Goal: Task Accomplishment & Management: Manage account settings

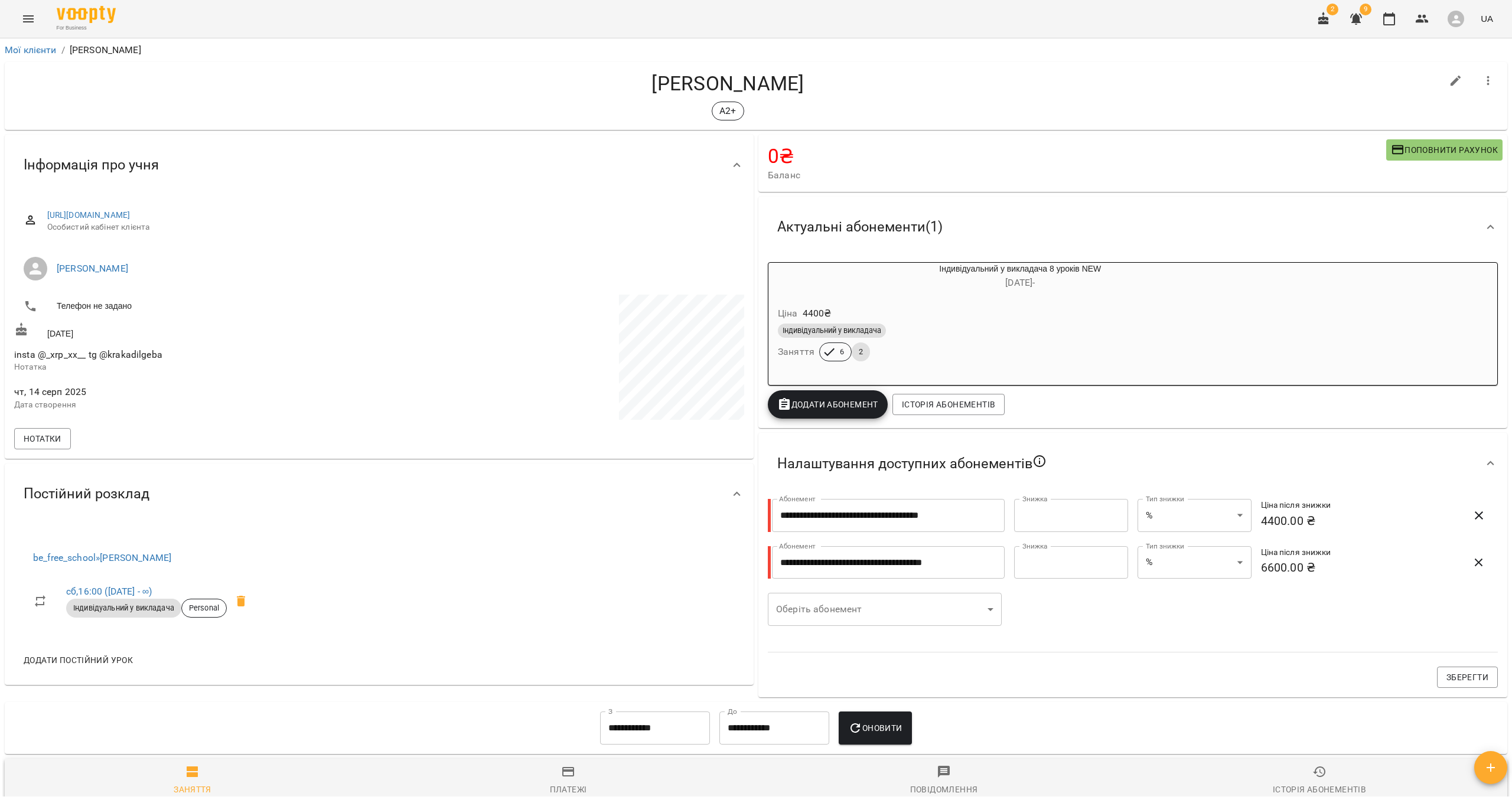
click at [1363, 18] on icon "button" at bounding box center [1356, 19] width 15 height 14
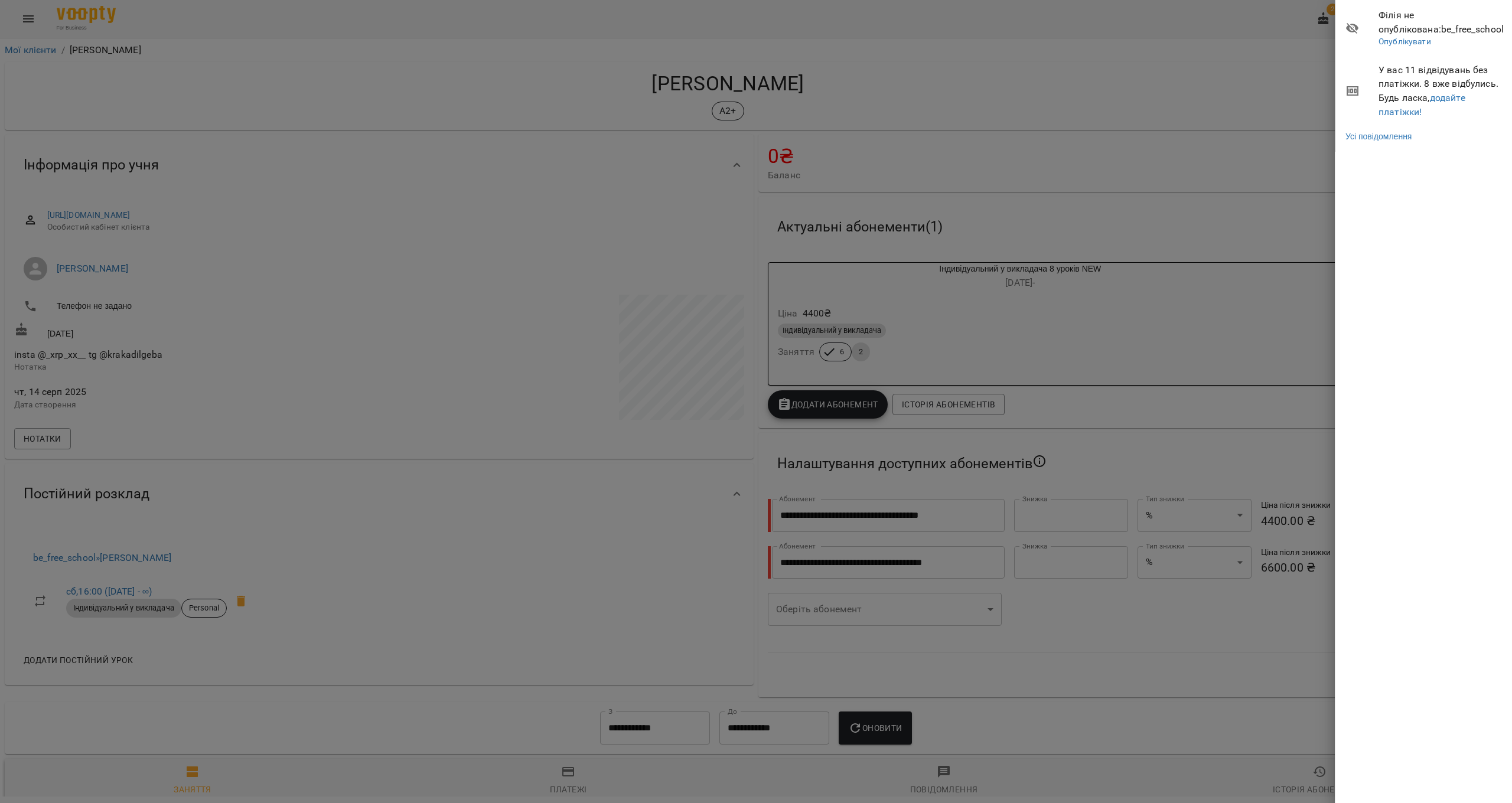
click at [1292, 51] on div at bounding box center [756, 402] width 1512 height 803
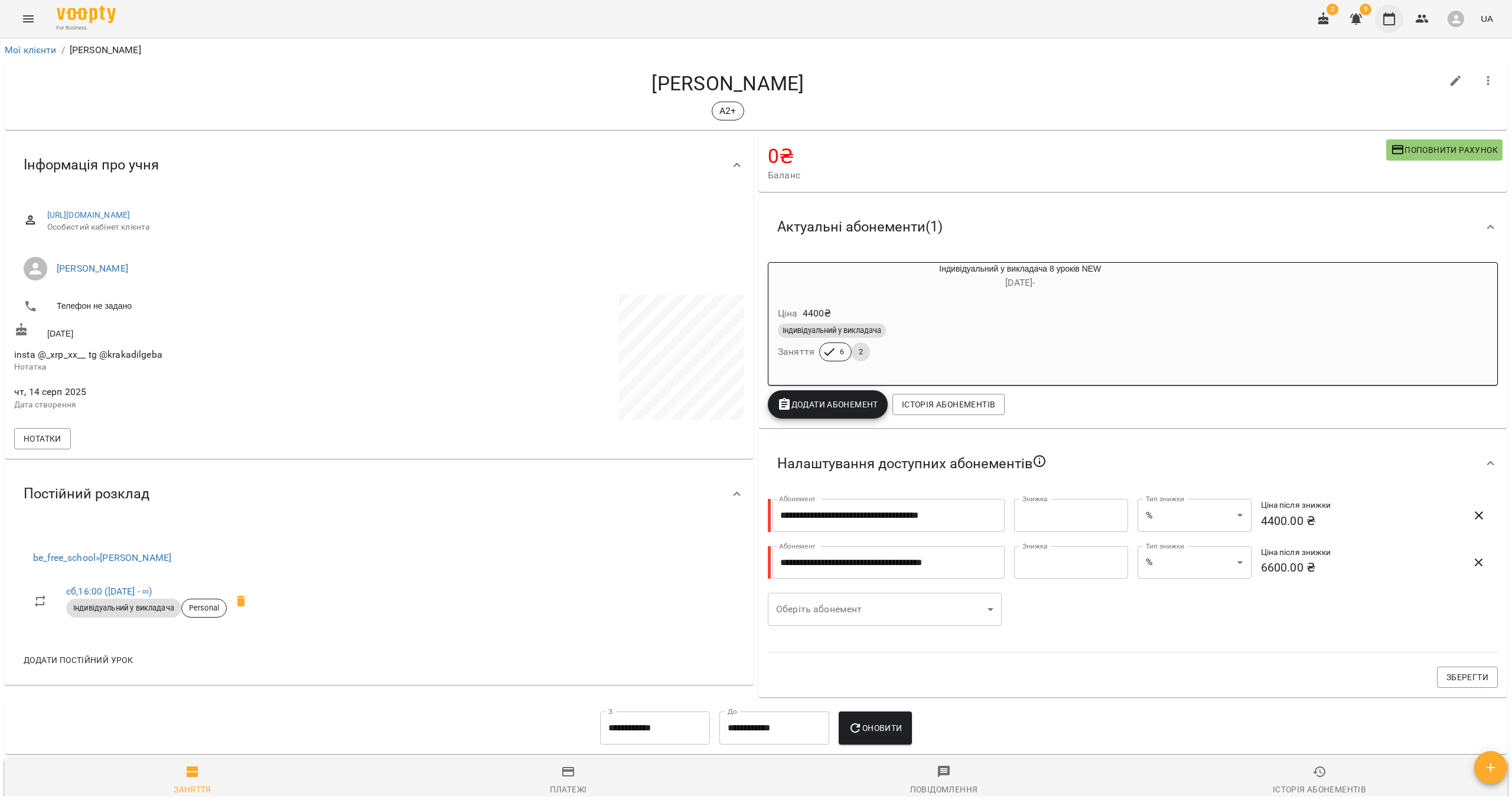
click at [1384, 22] on icon "button" at bounding box center [1389, 19] width 15 height 14
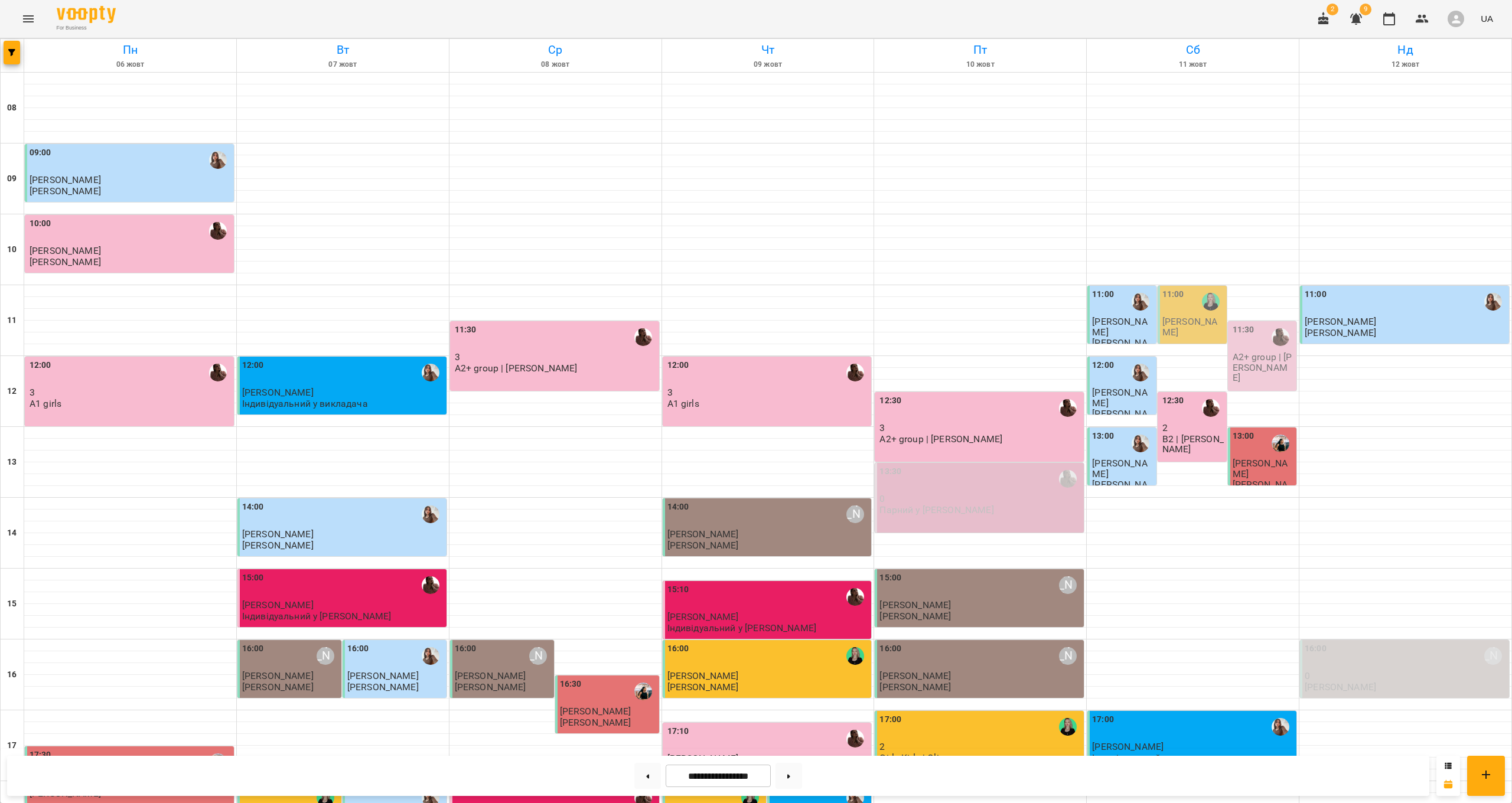
scroll to position [294, 0]
click at [795, 771] on button at bounding box center [788, 775] width 27 height 26
type input "**********"
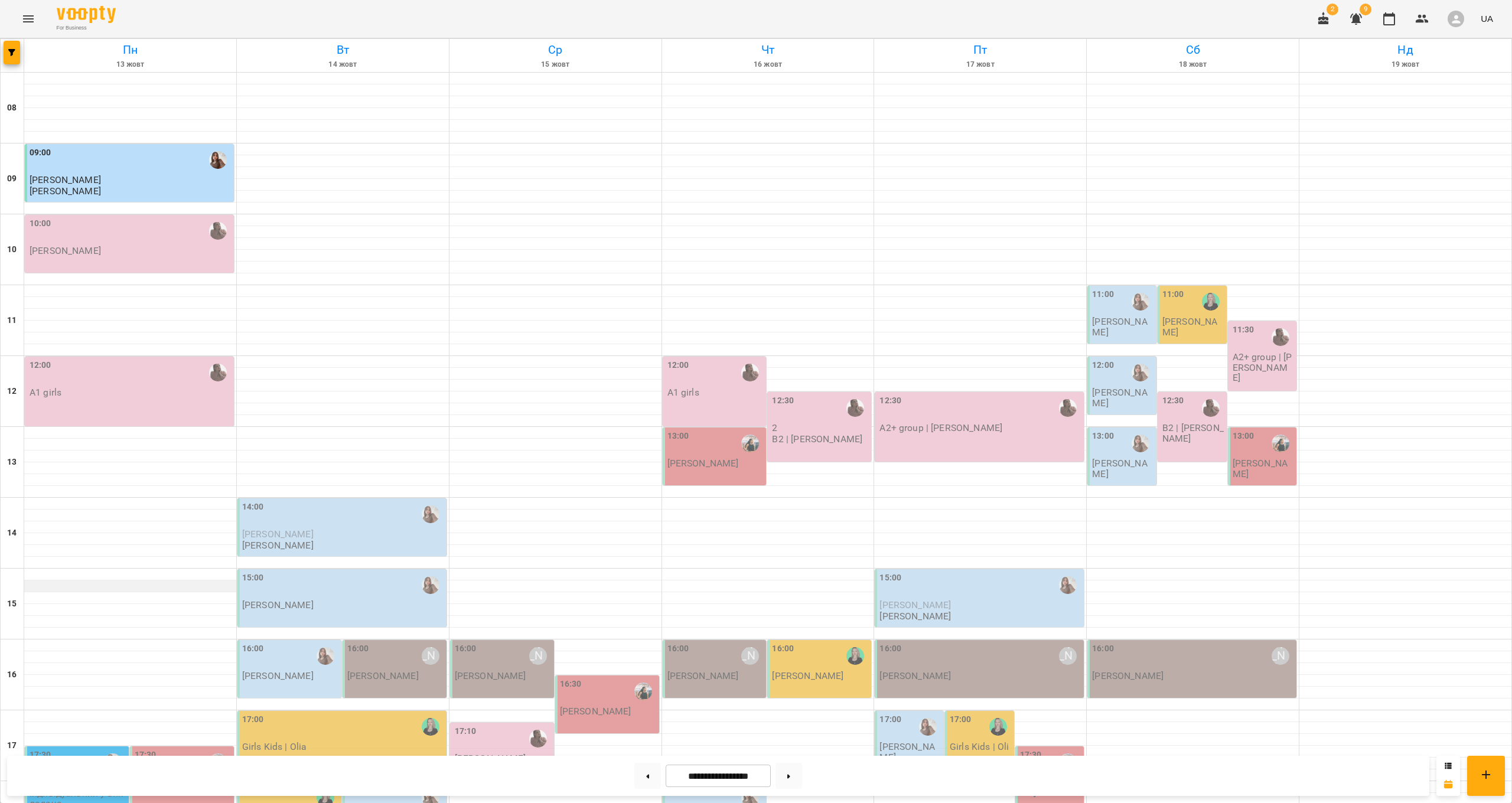
scroll to position [202, 0]
click at [139, 359] on div "12:00 A1 girls" at bounding box center [131, 378] width 202 height 39
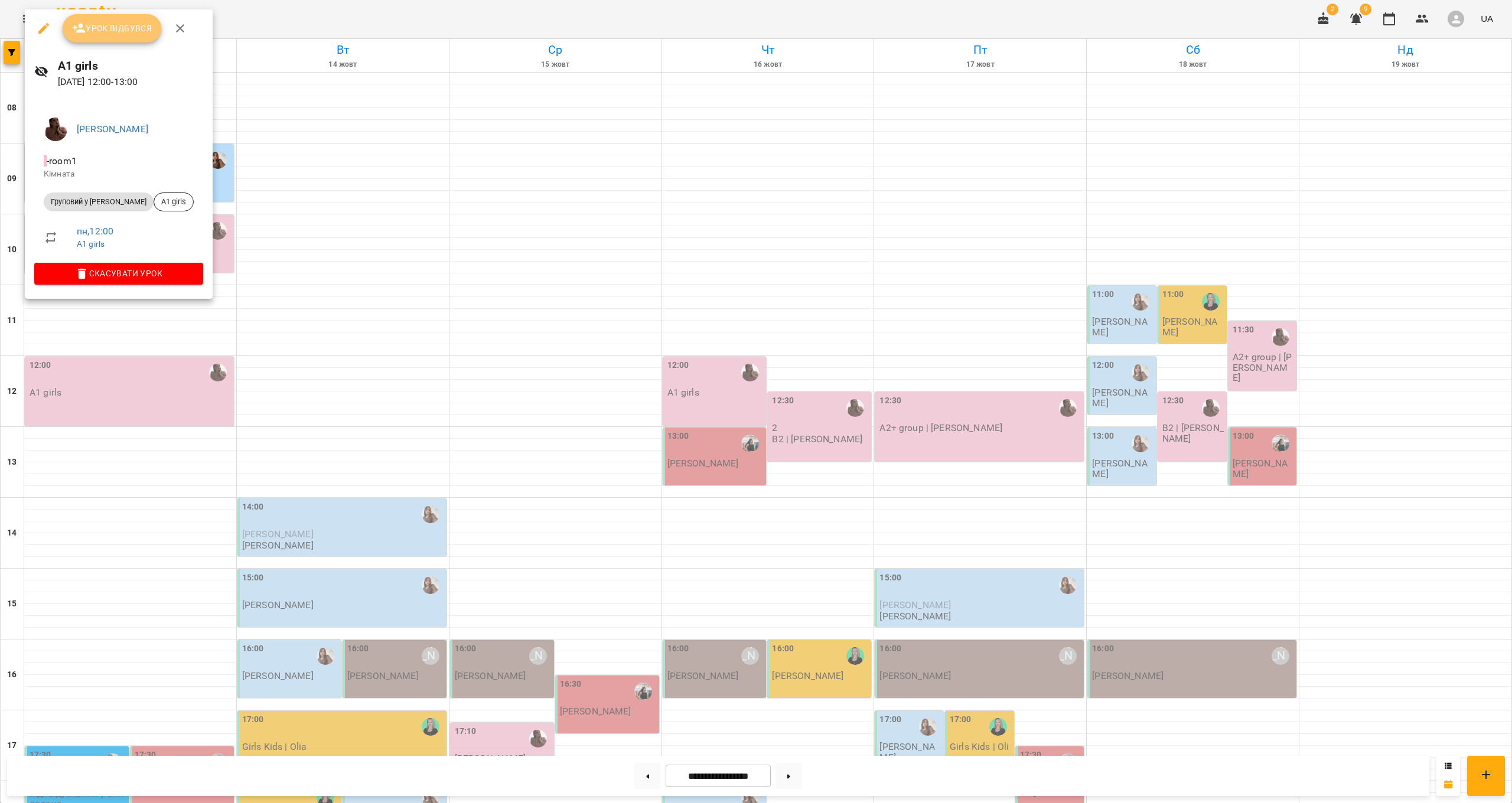
click at [148, 29] on span "Урок відбувся" at bounding box center [112, 28] width 80 height 14
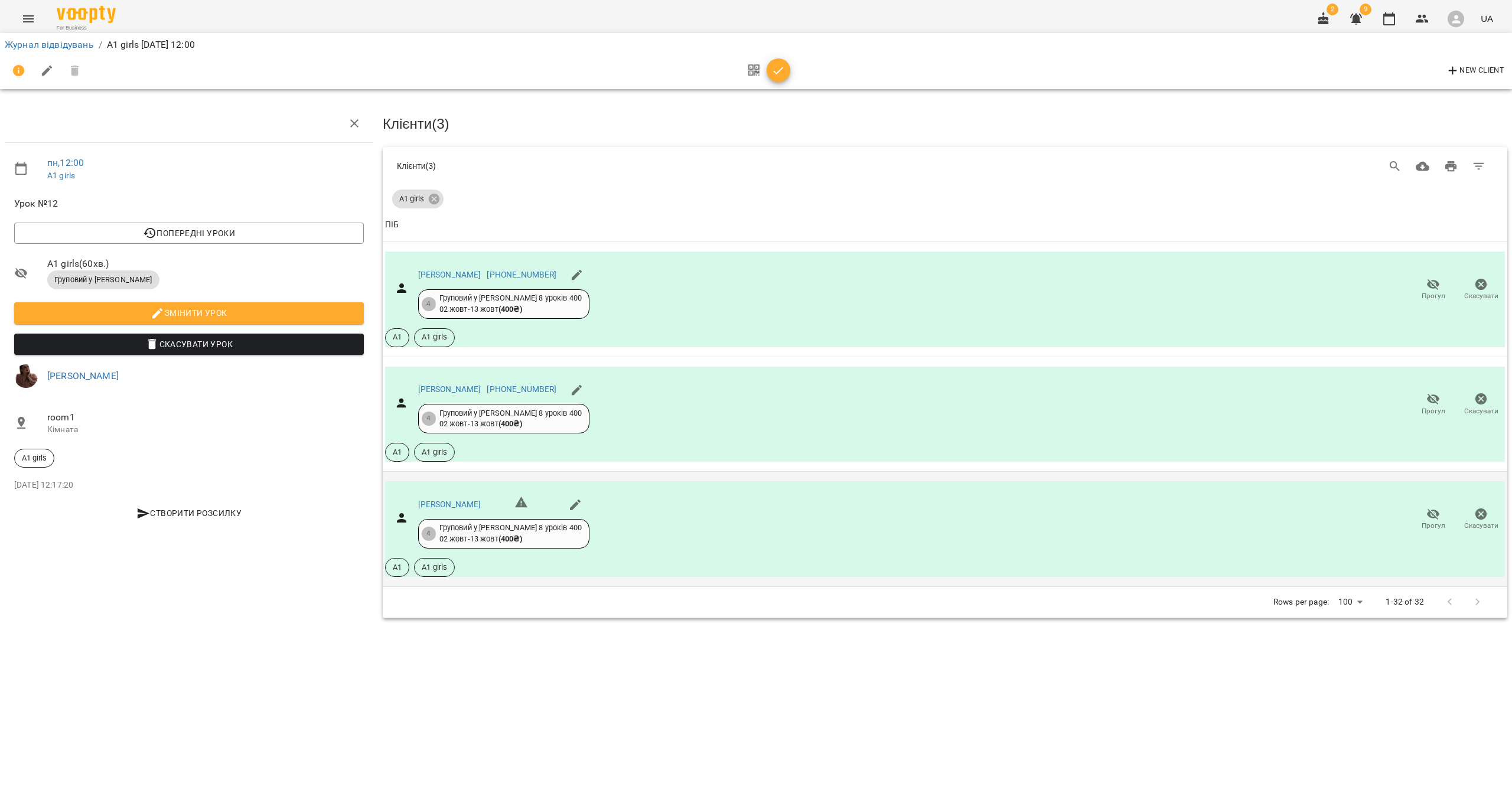
click at [1428, 512] on icon "button" at bounding box center [1434, 514] width 13 height 11
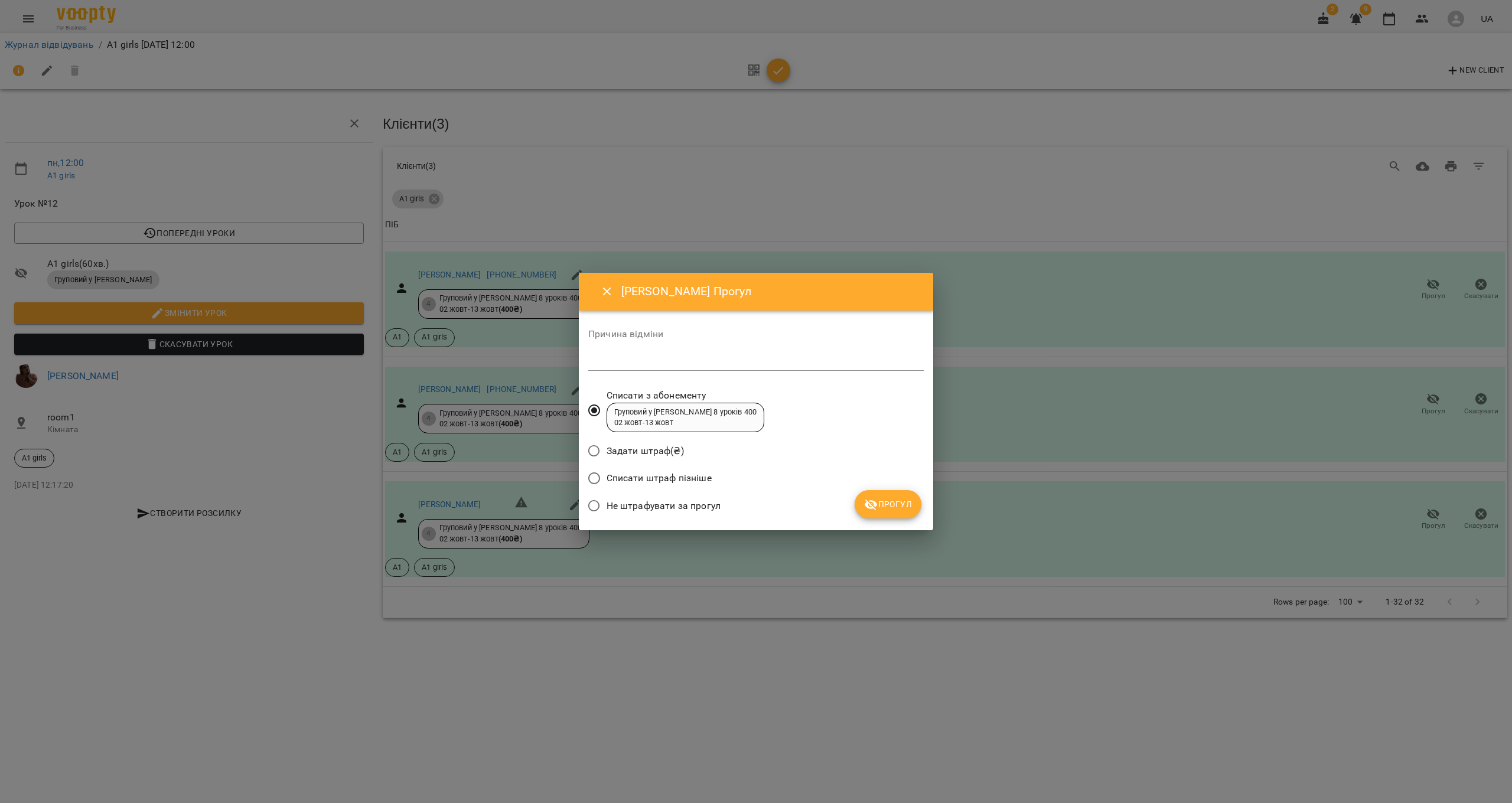
click at [879, 510] on span "Прогул" at bounding box center [888, 504] width 48 height 14
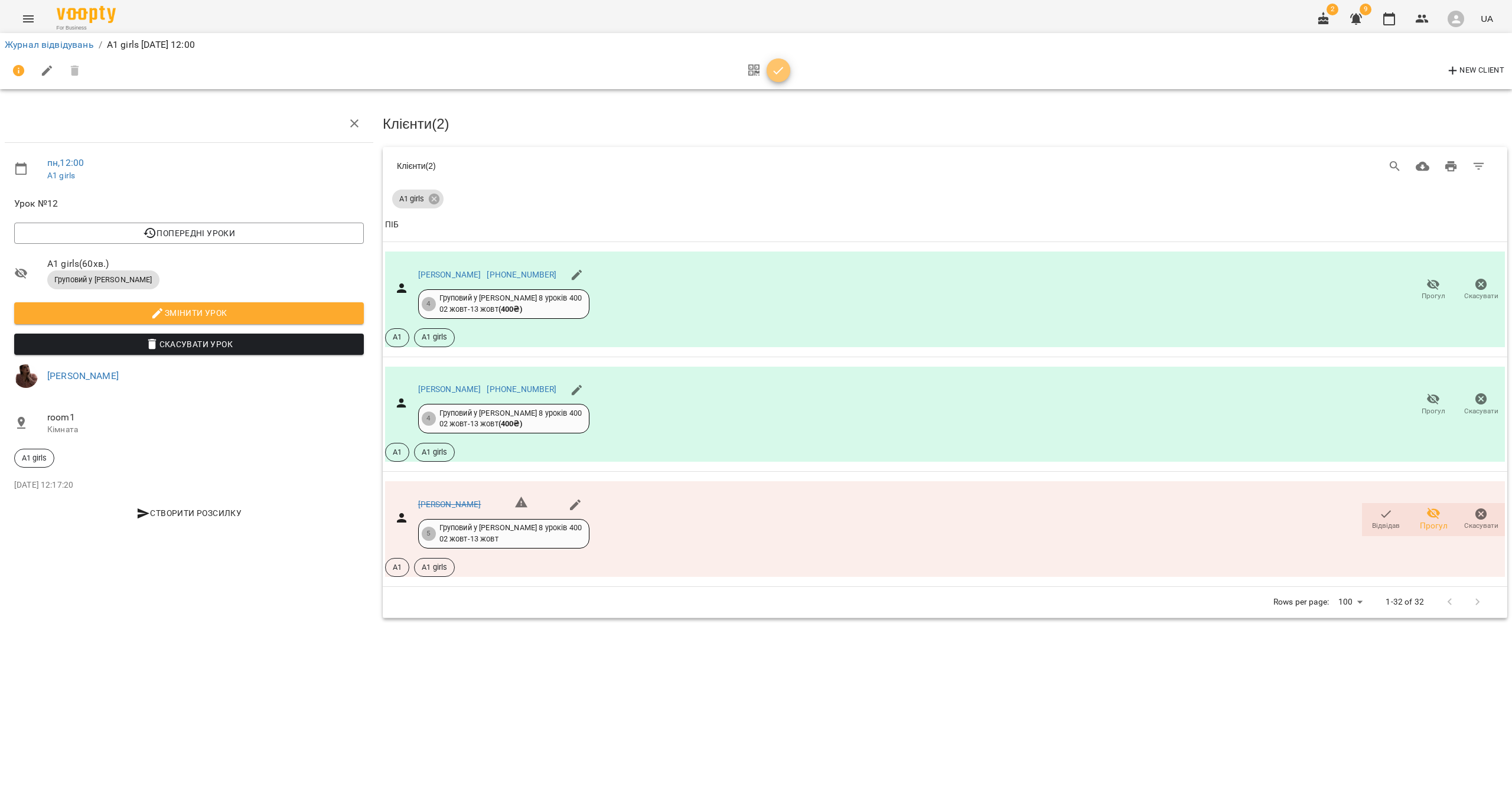
click at [770, 75] on span "button" at bounding box center [778, 71] width 24 height 14
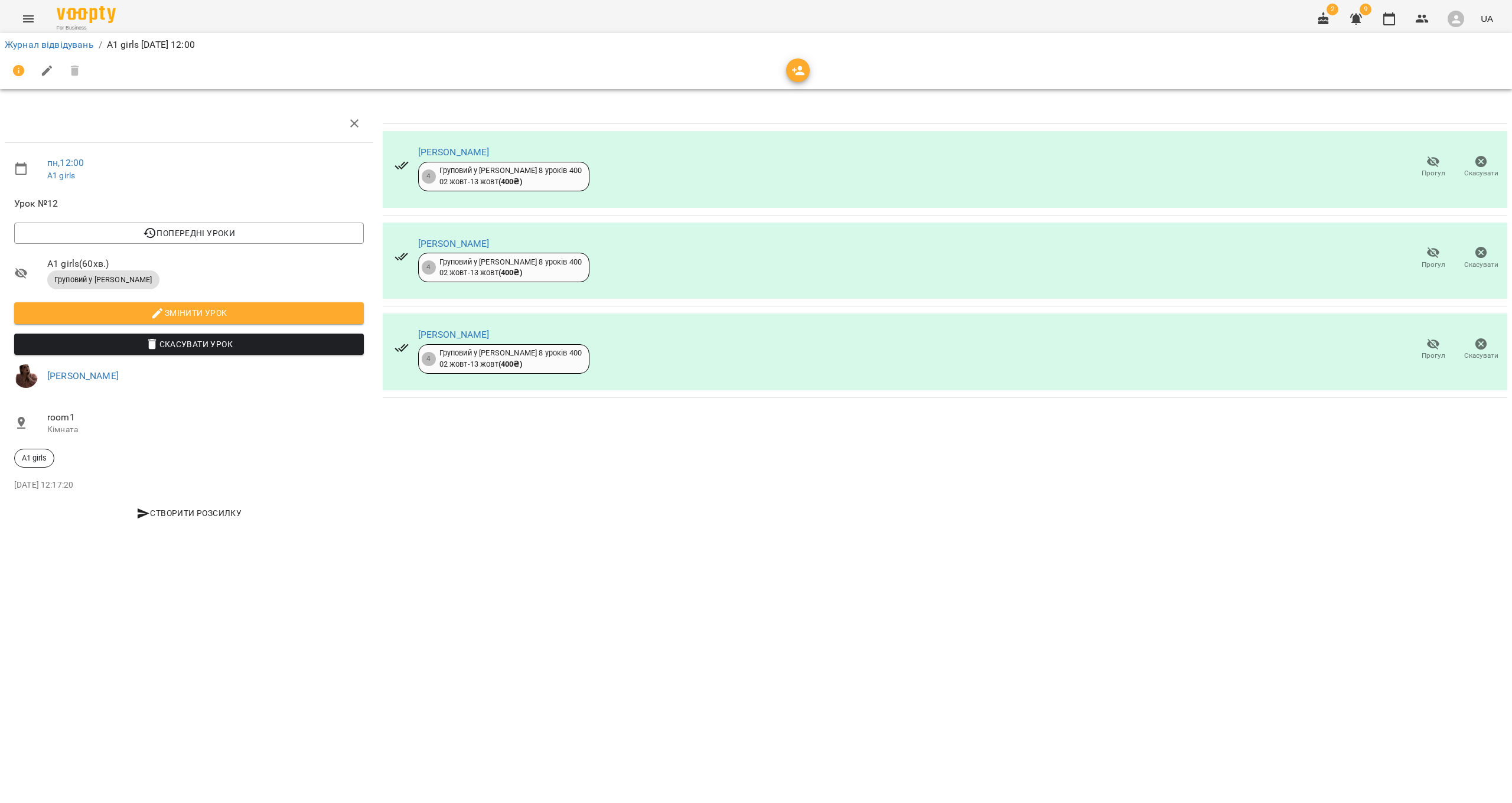
click at [1428, 342] on icon "button" at bounding box center [1434, 344] width 15 height 14
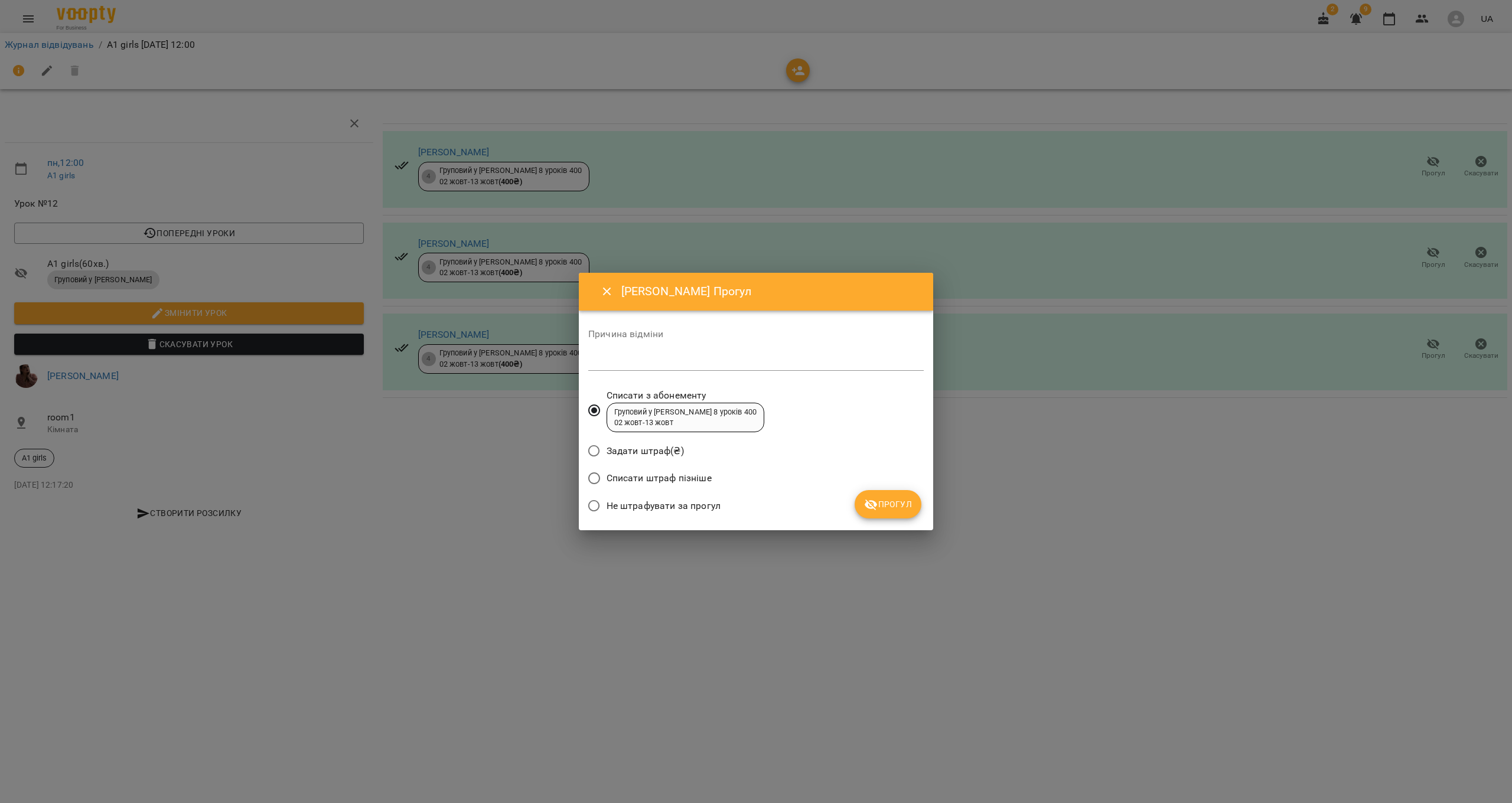
click at [864, 497] on span "Прогул" at bounding box center [888, 504] width 48 height 14
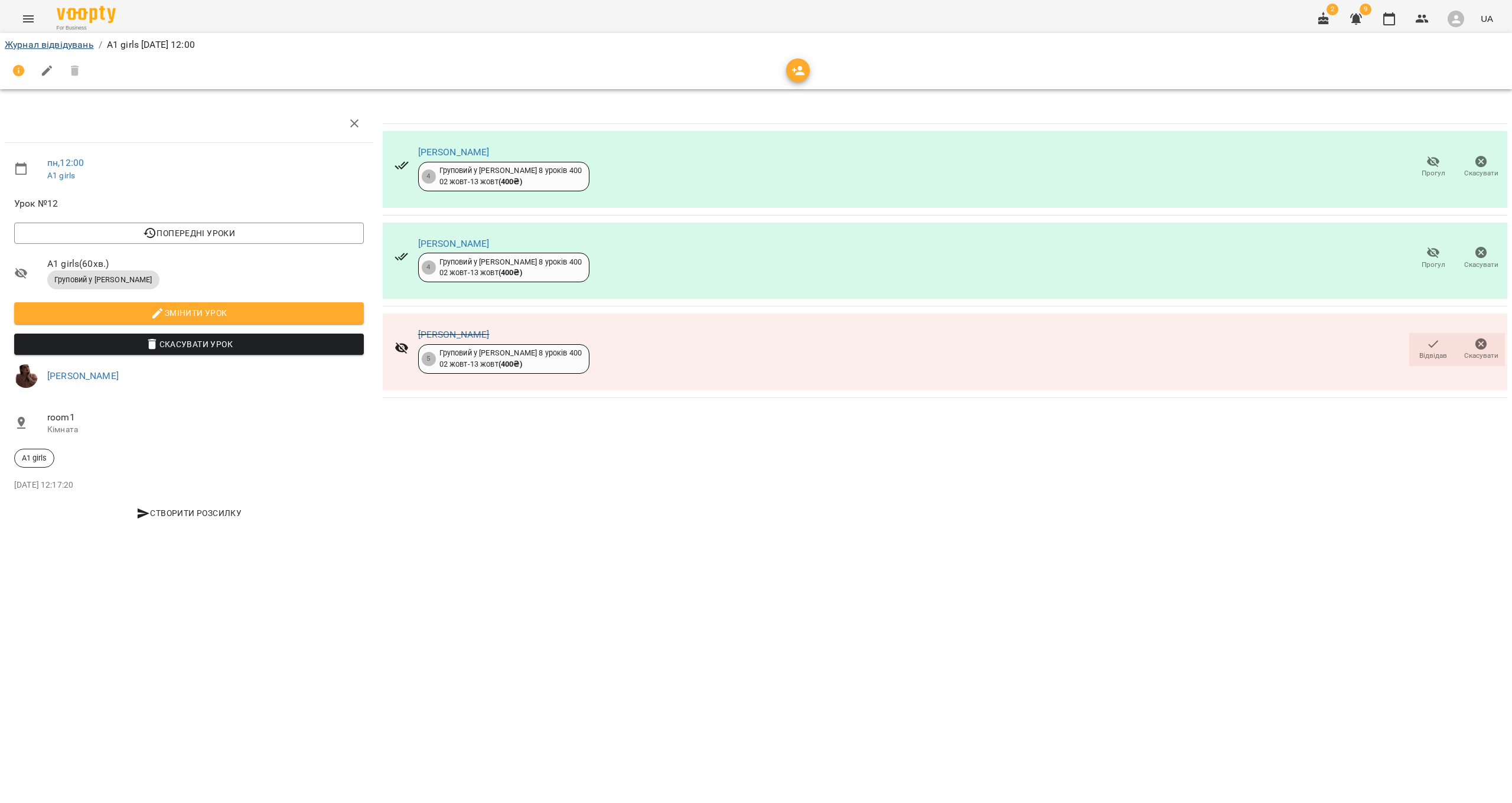
click at [87, 46] on link "Журнал відвідувань" at bounding box center [49, 44] width 89 height 11
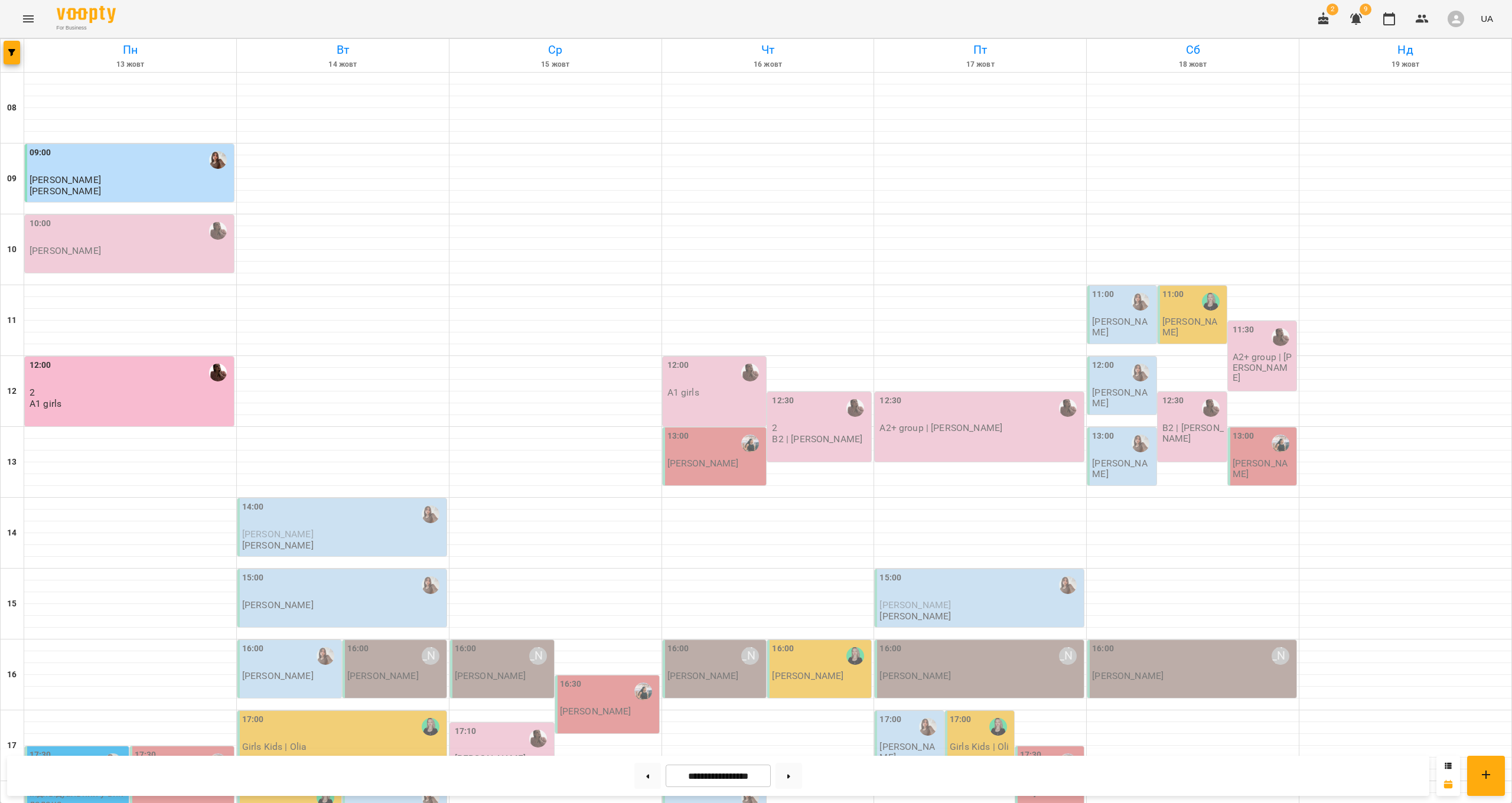
scroll to position [49, 0]
click at [169, 217] on div "10:00 Ірина Вальчук" at bounding box center [131, 237] width 202 height 39
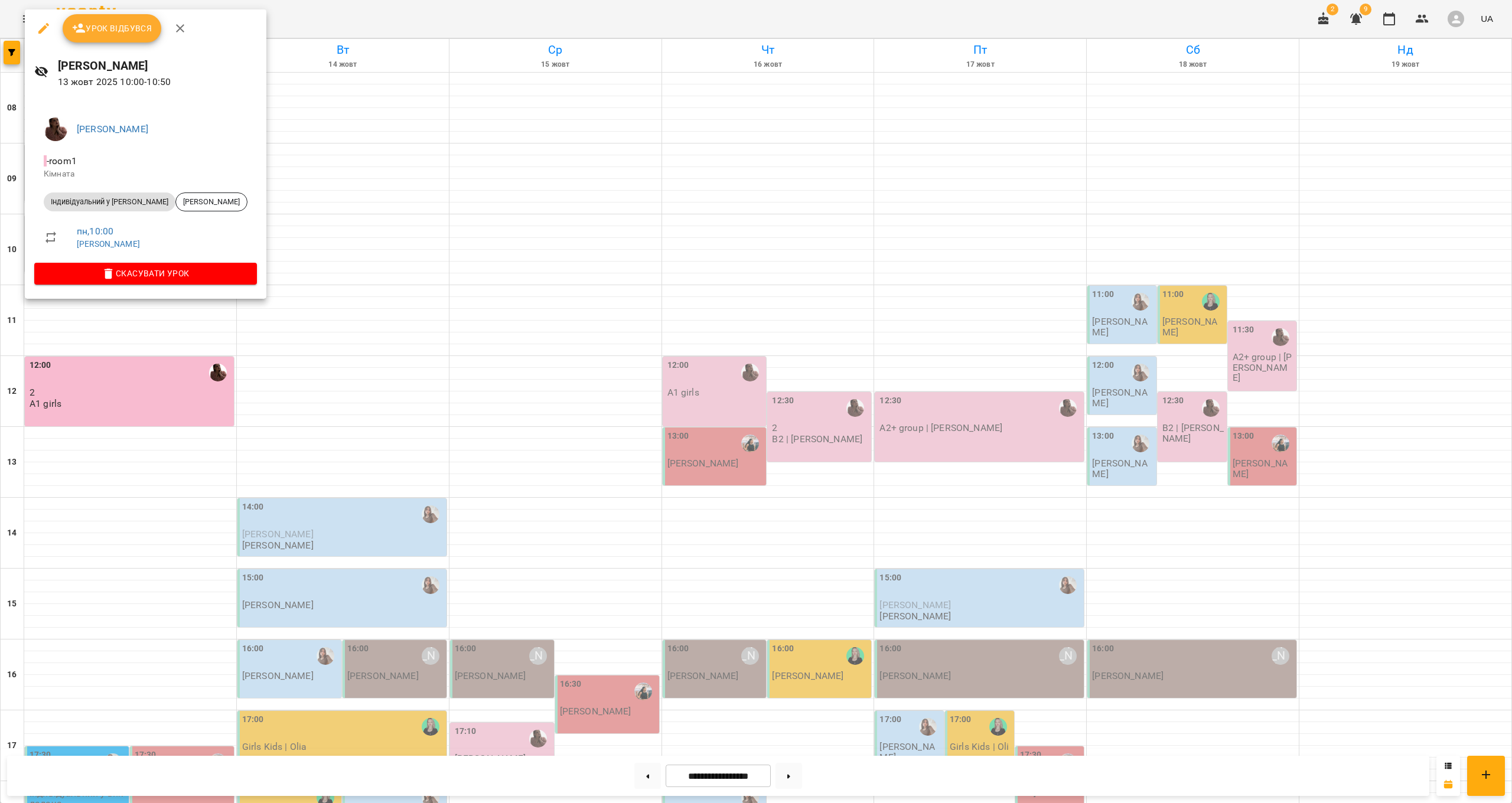
click at [141, 274] on span "Скасувати Урок" at bounding box center [145, 273] width 204 height 14
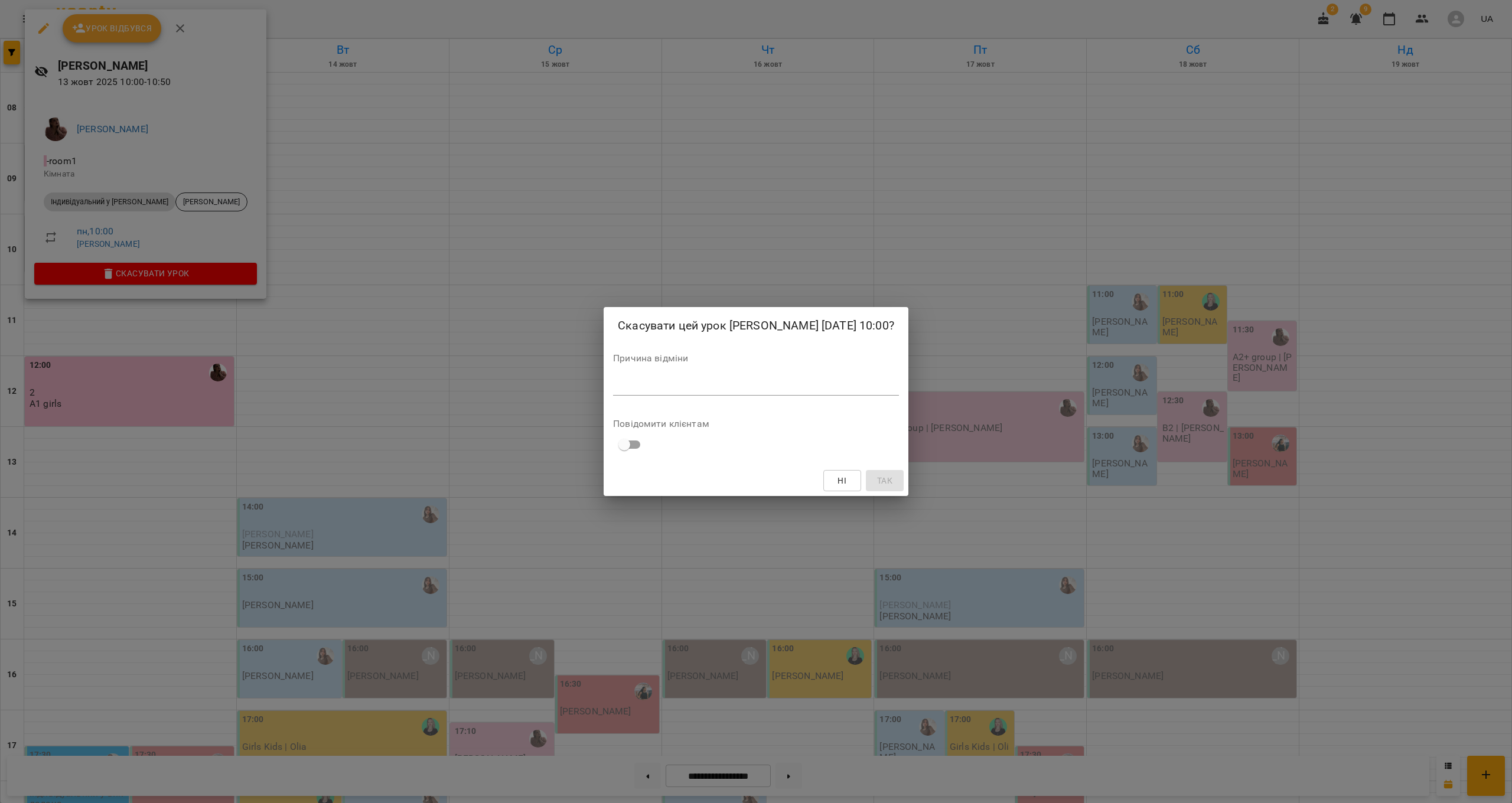
click at [735, 378] on div "*" at bounding box center [756, 386] width 286 height 18
click at [910, 480] on button "Так" at bounding box center [899, 480] width 38 height 21
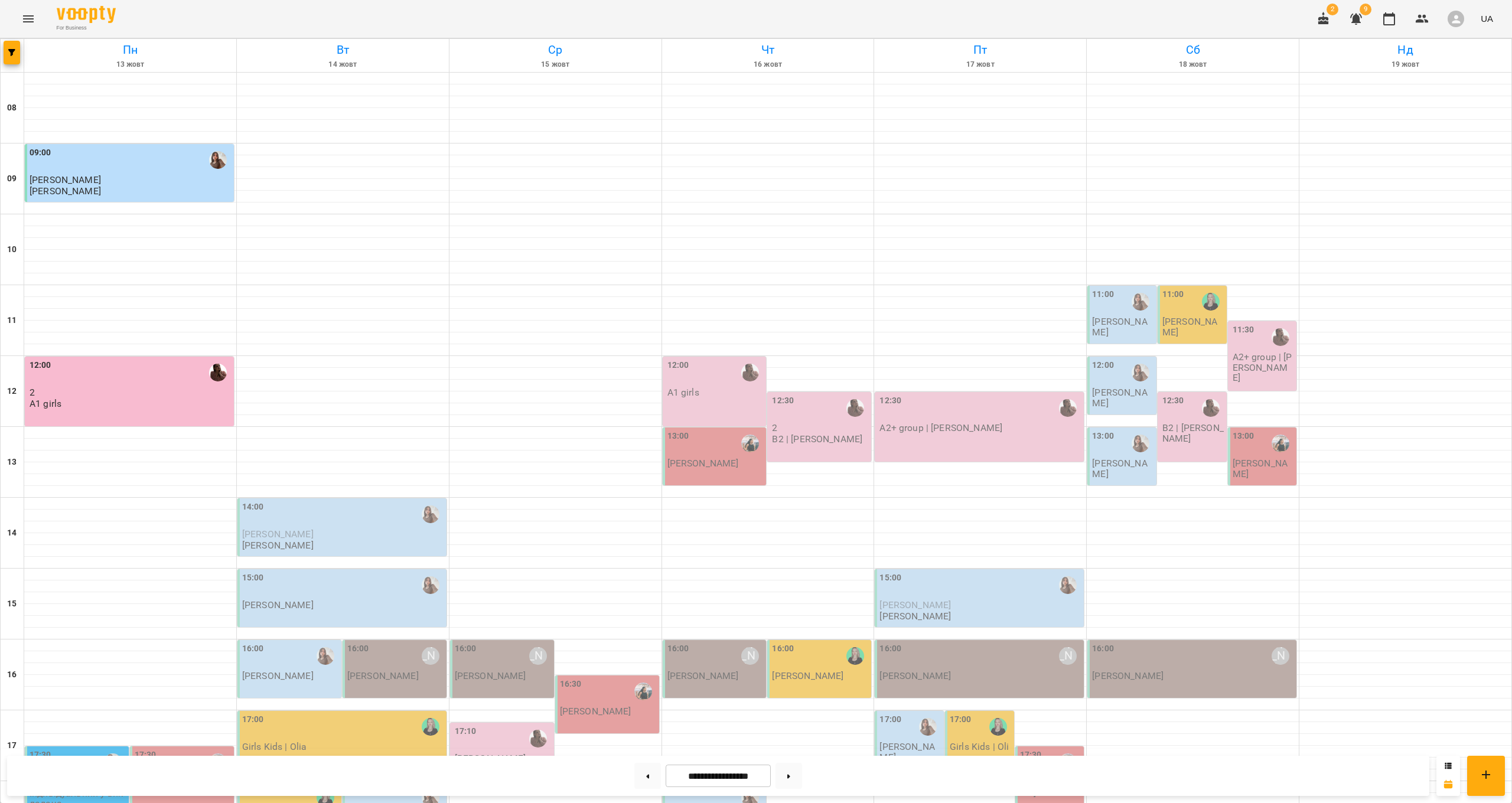
click at [735, 359] on div "12:00 A1 girls" at bounding box center [716, 378] width 97 height 39
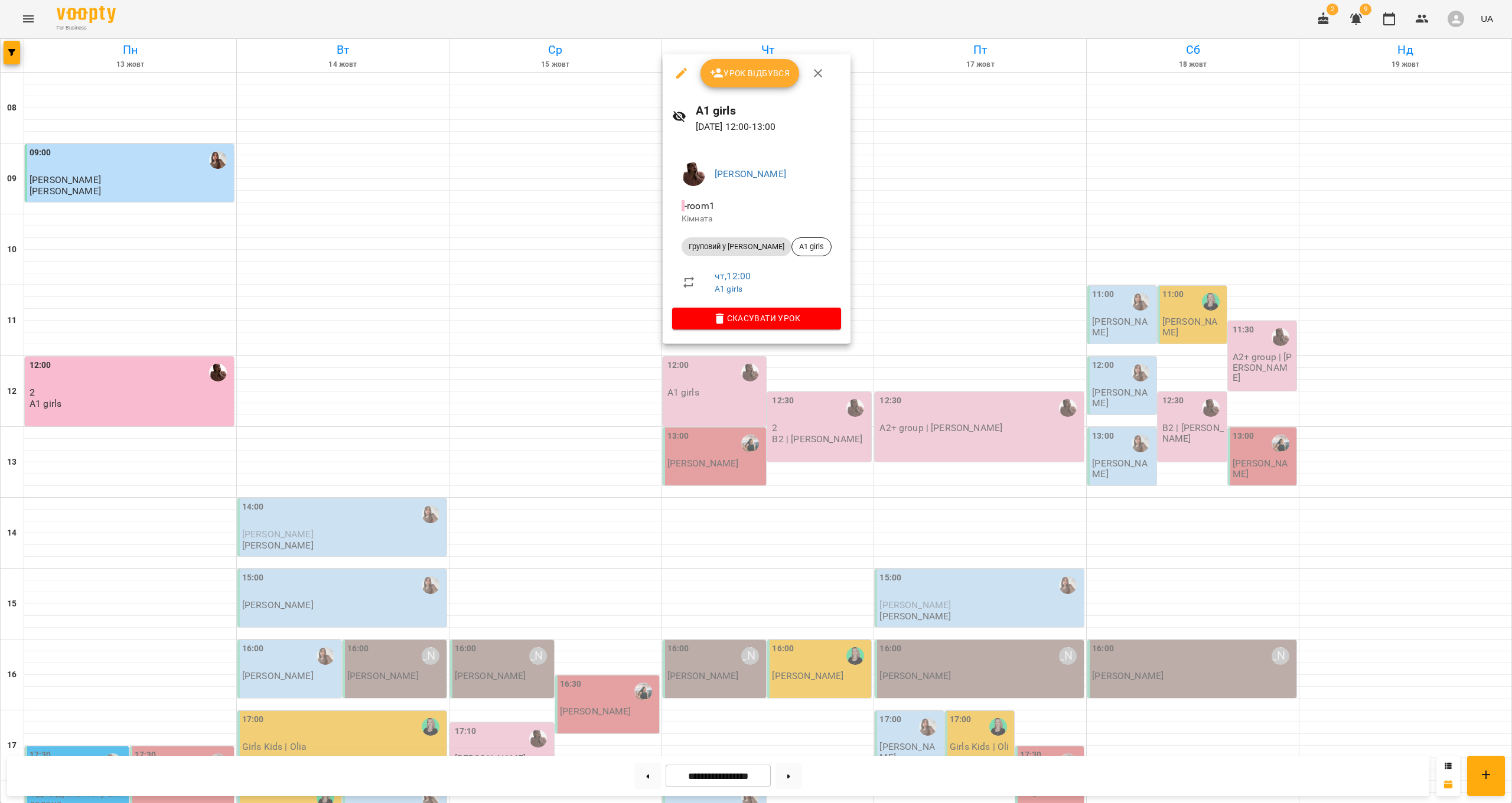
click at [741, 301] on ul "Ірина Вальчук - room1 Кімната Груповий у Ірини A1 girls чт , 12:00 A1 girls" at bounding box center [756, 230] width 169 height 154
click at [743, 317] on span "Скасувати Урок" at bounding box center [756, 318] width 150 height 14
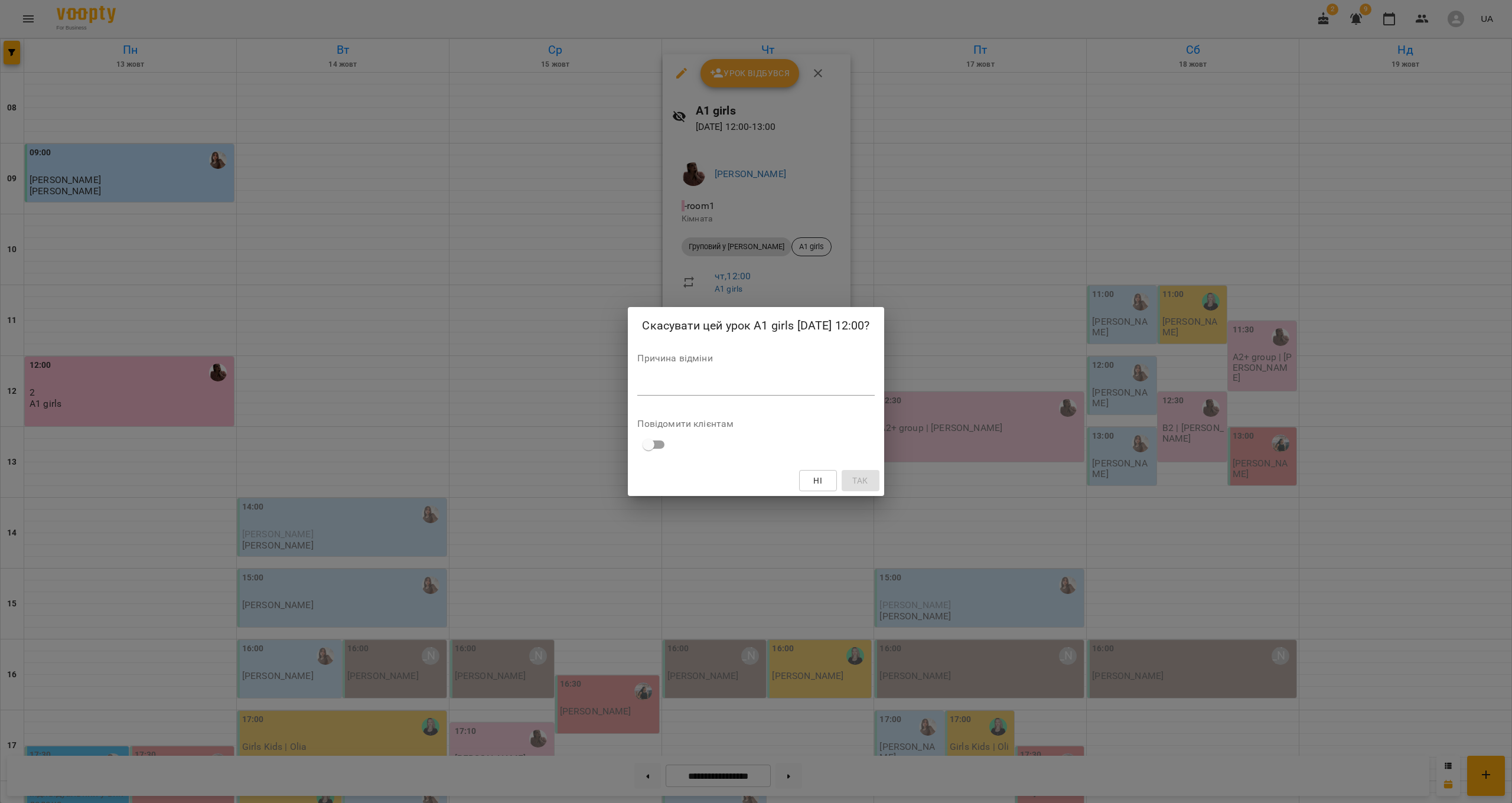
click at [732, 396] on div "Причина відміни *" at bounding box center [756, 377] width 237 height 46
click at [731, 392] on div "*" at bounding box center [756, 386] width 237 height 18
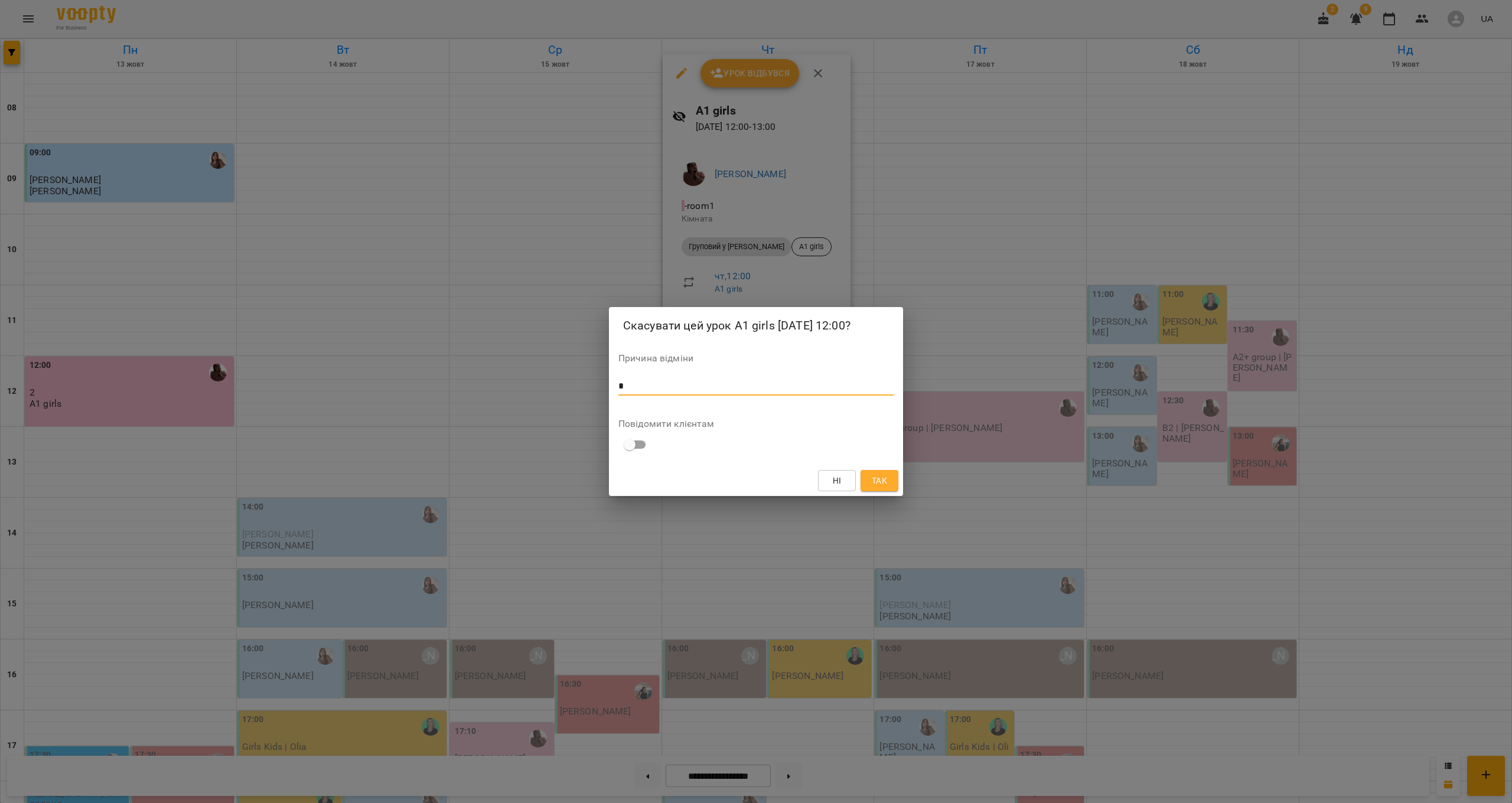
click at [890, 480] on button "Так" at bounding box center [880, 480] width 38 height 21
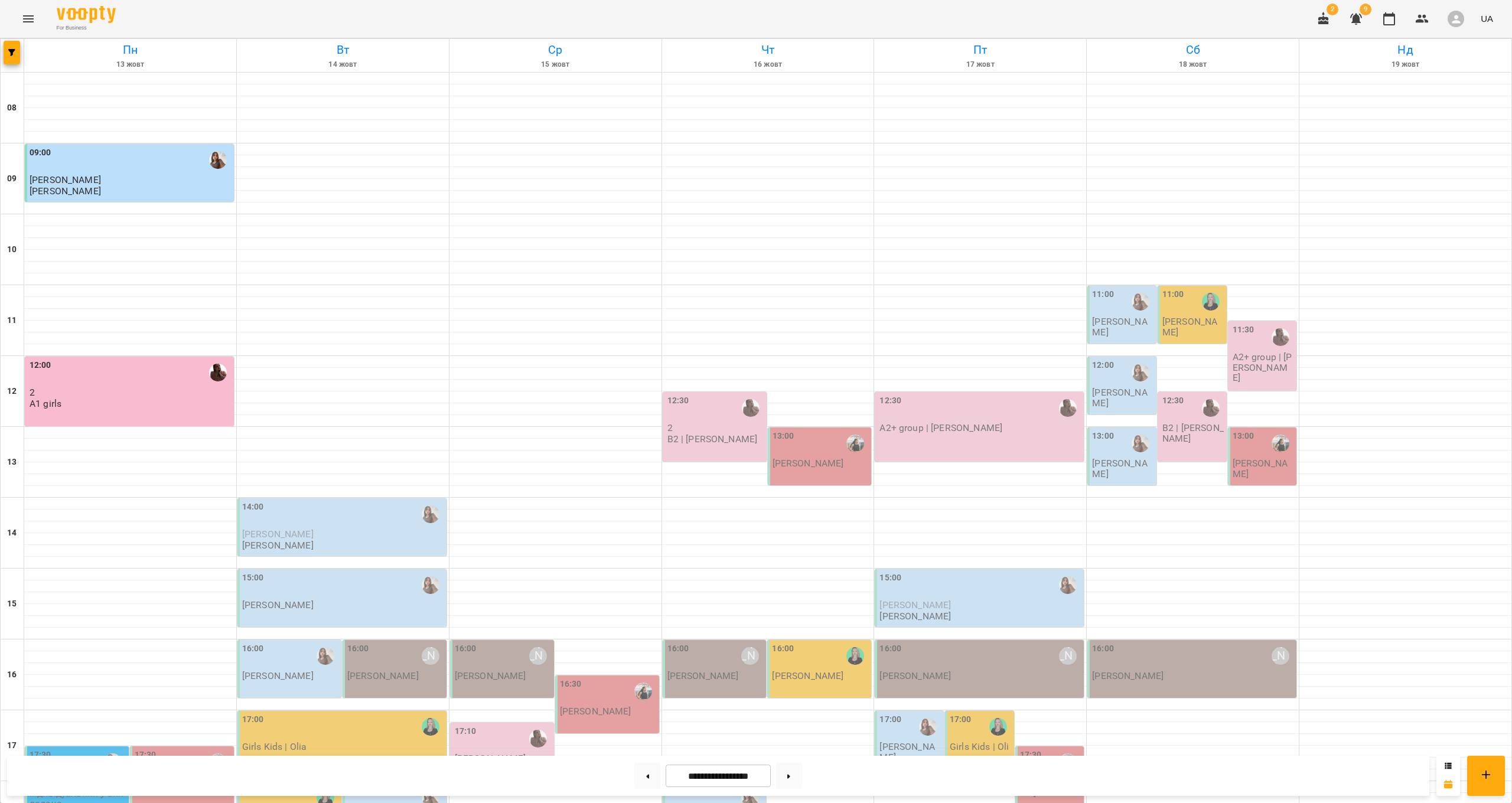
scroll to position [201, 0]
click at [1329, 17] on icon "button" at bounding box center [1323, 18] width 11 height 13
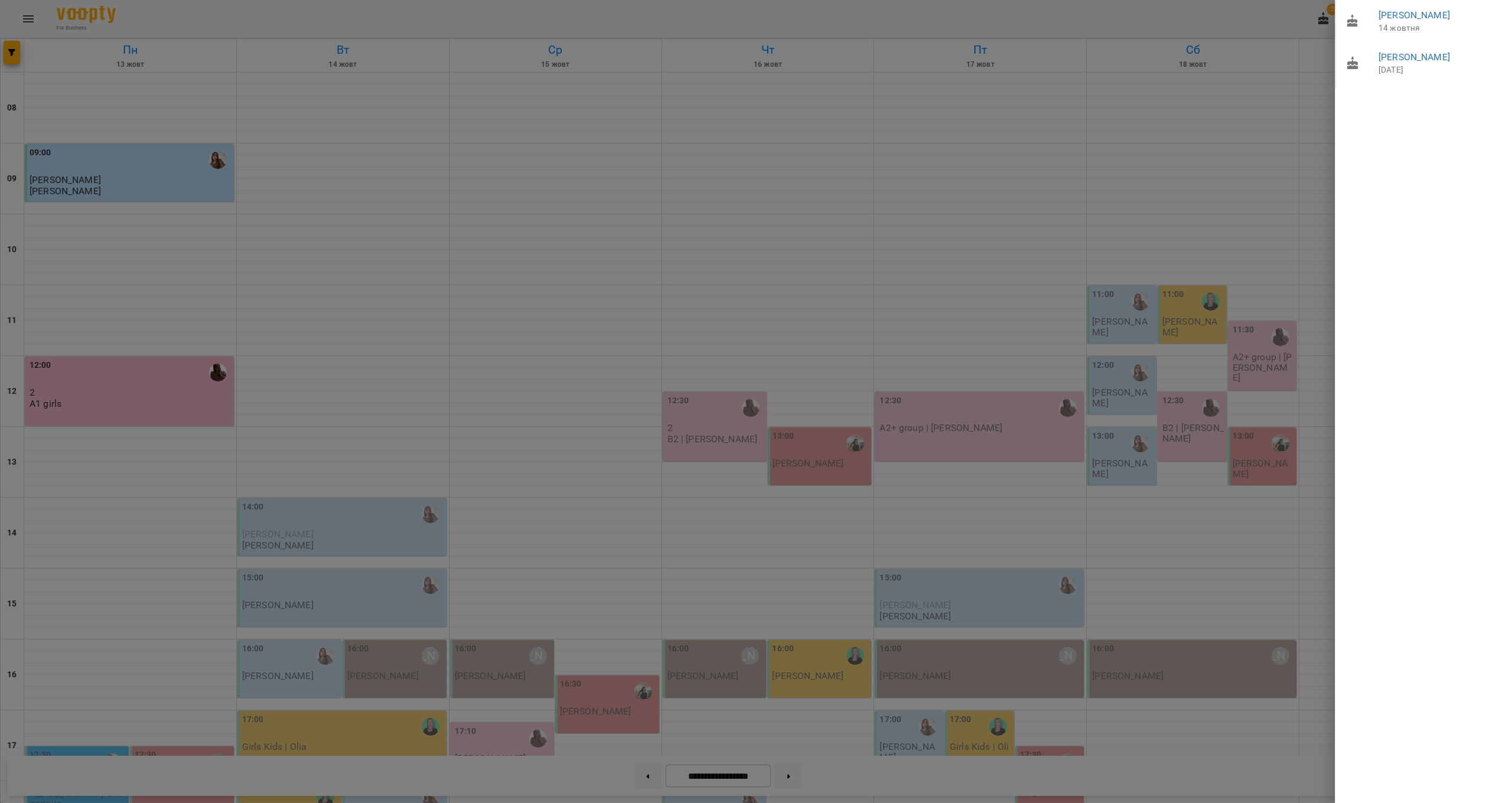
click at [1289, 38] on div at bounding box center [756, 402] width 1512 height 803
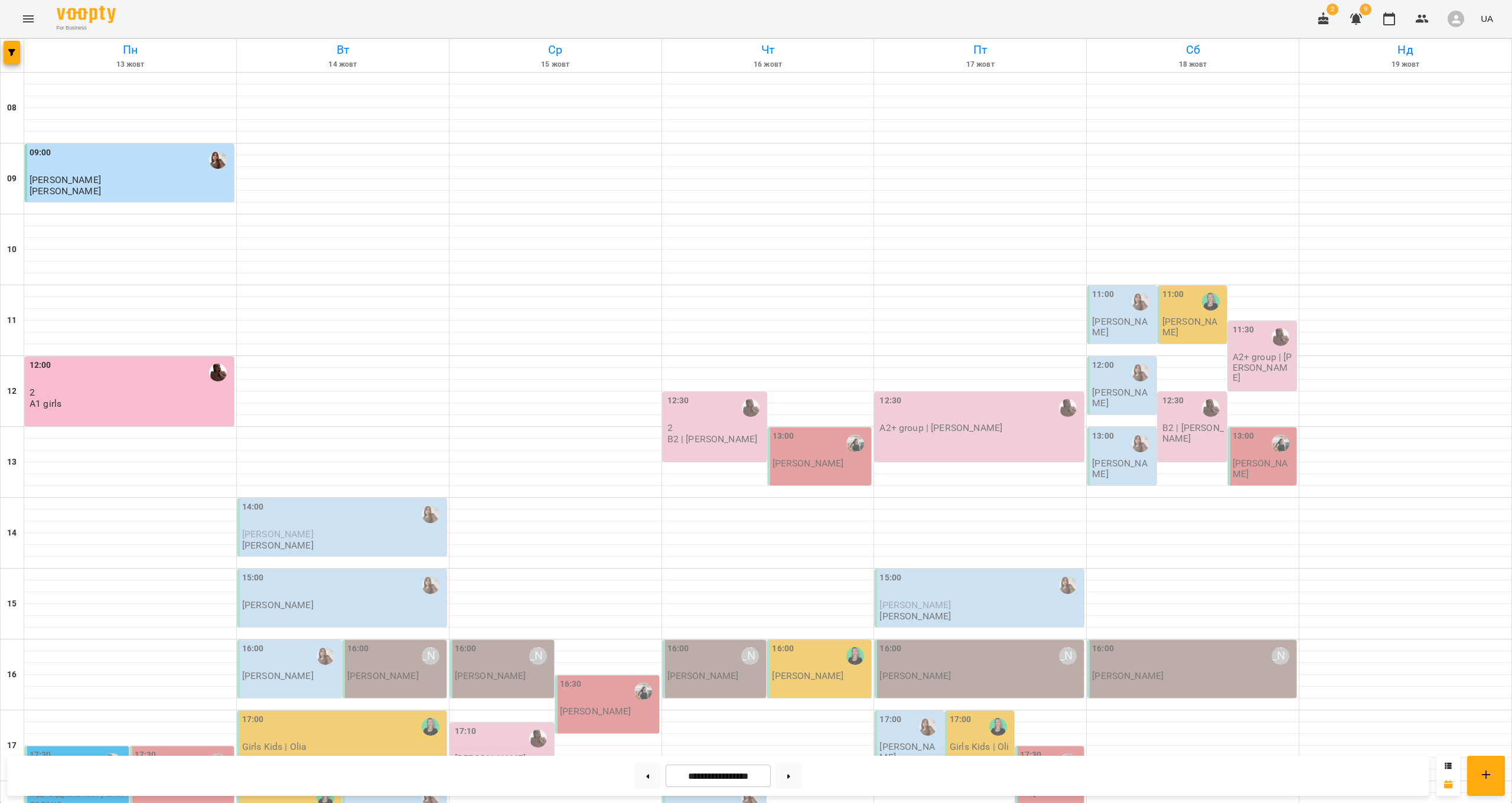
click at [1368, 14] on span "9" at bounding box center [1366, 9] width 12 height 12
click at [1365, 15] on span "9" at bounding box center [1366, 9] width 12 height 12
click at [1365, 19] on button "button" at bounding box center [1356, 19] width 28 height 28
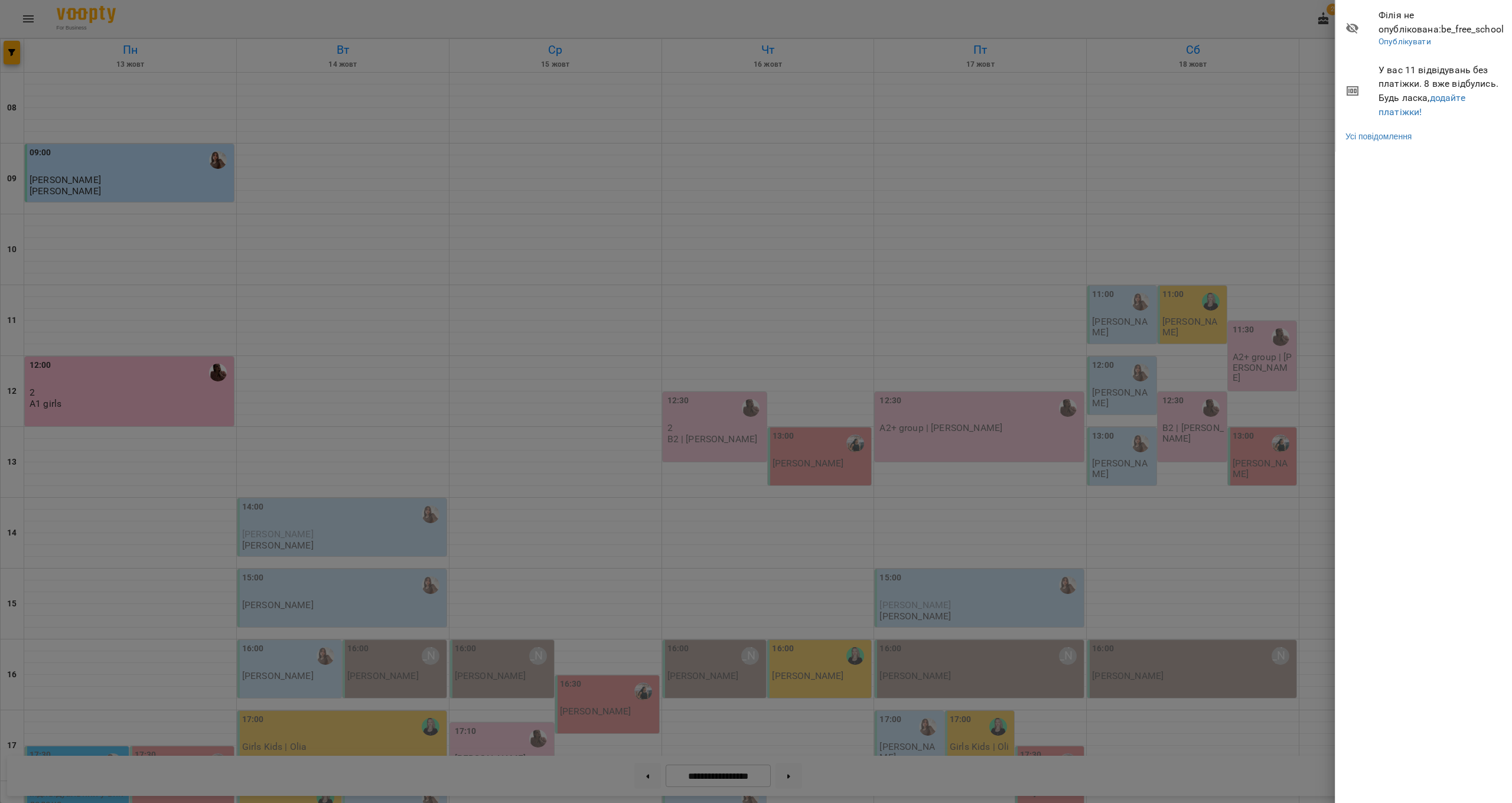
click at [1397, 116] on li "У вас 11 відвідувань без платіжки. 8 вже відбулись. Будь ласка, додайте платіжк…" at bounding box center [1424, 91] width 177 height 70
click at [1396, 113] on link "додайте платіжки!" at bounding box center [1422, 104] width 87 height 25
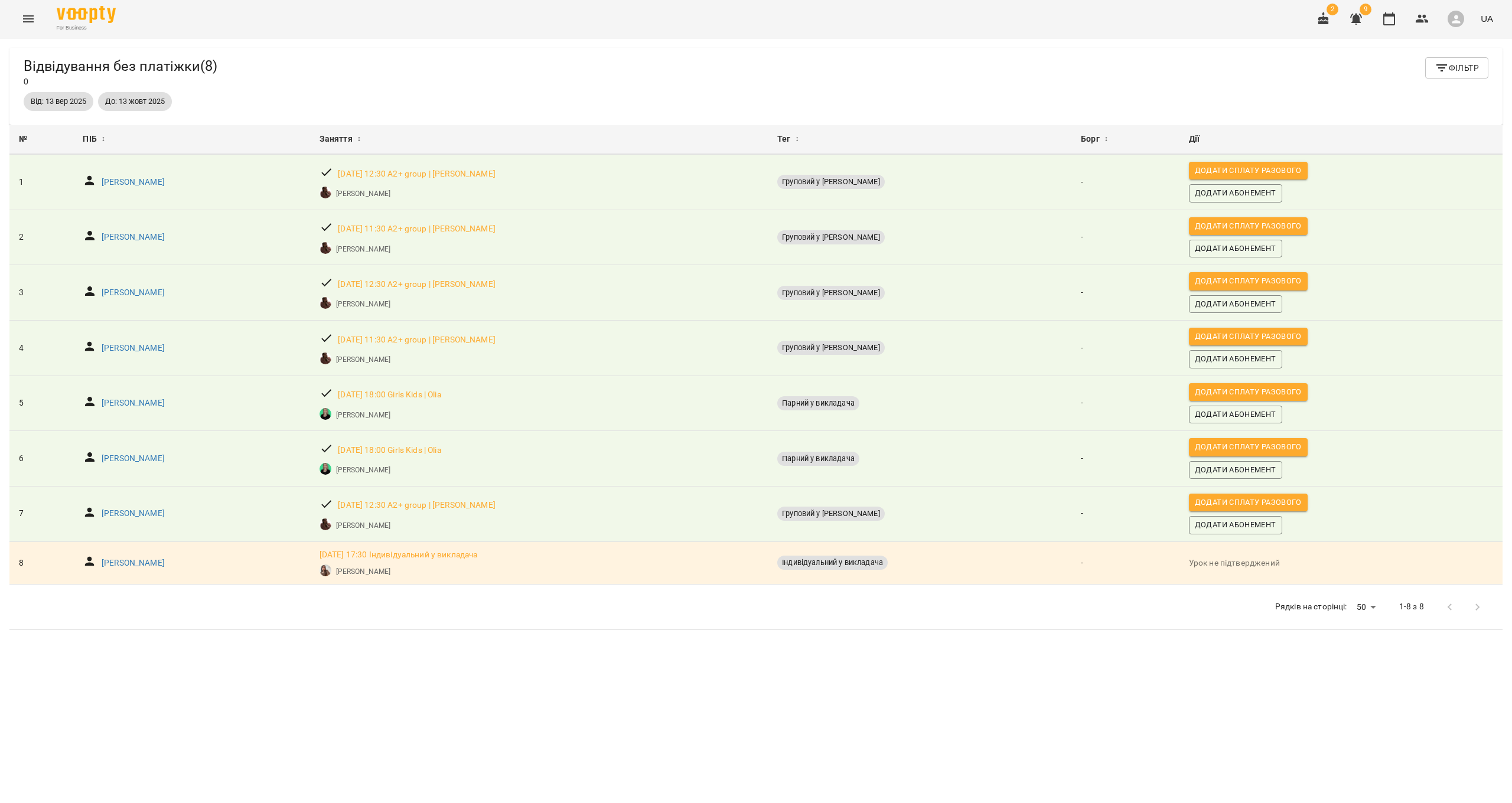
click at [40, 22] on button "Menu" at bounding box center [28, 19] width 28 height 28
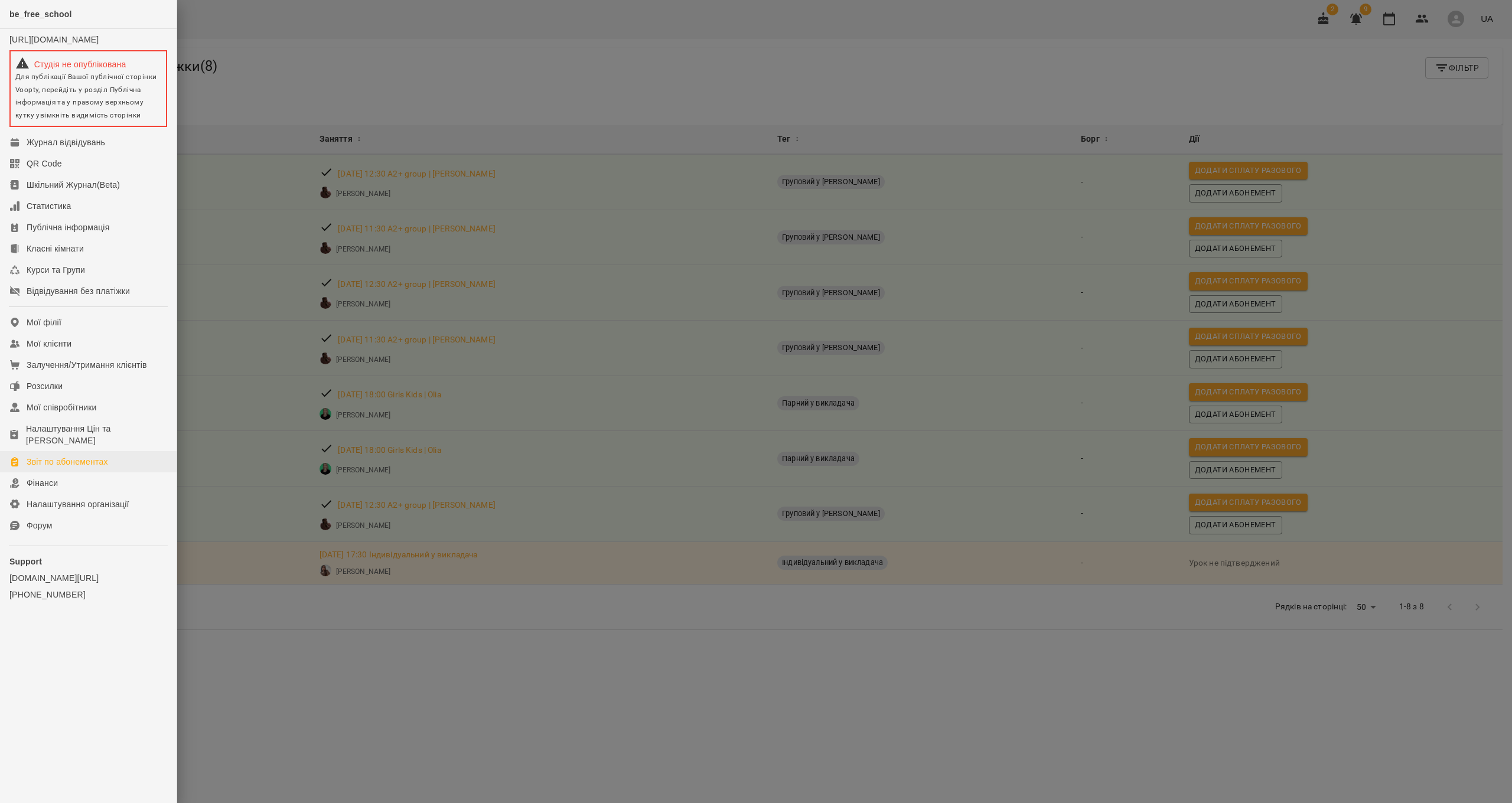
click at [63, 451] on link "Звіт по абонементах" at bounding box center [88, 461] width 177 height 21
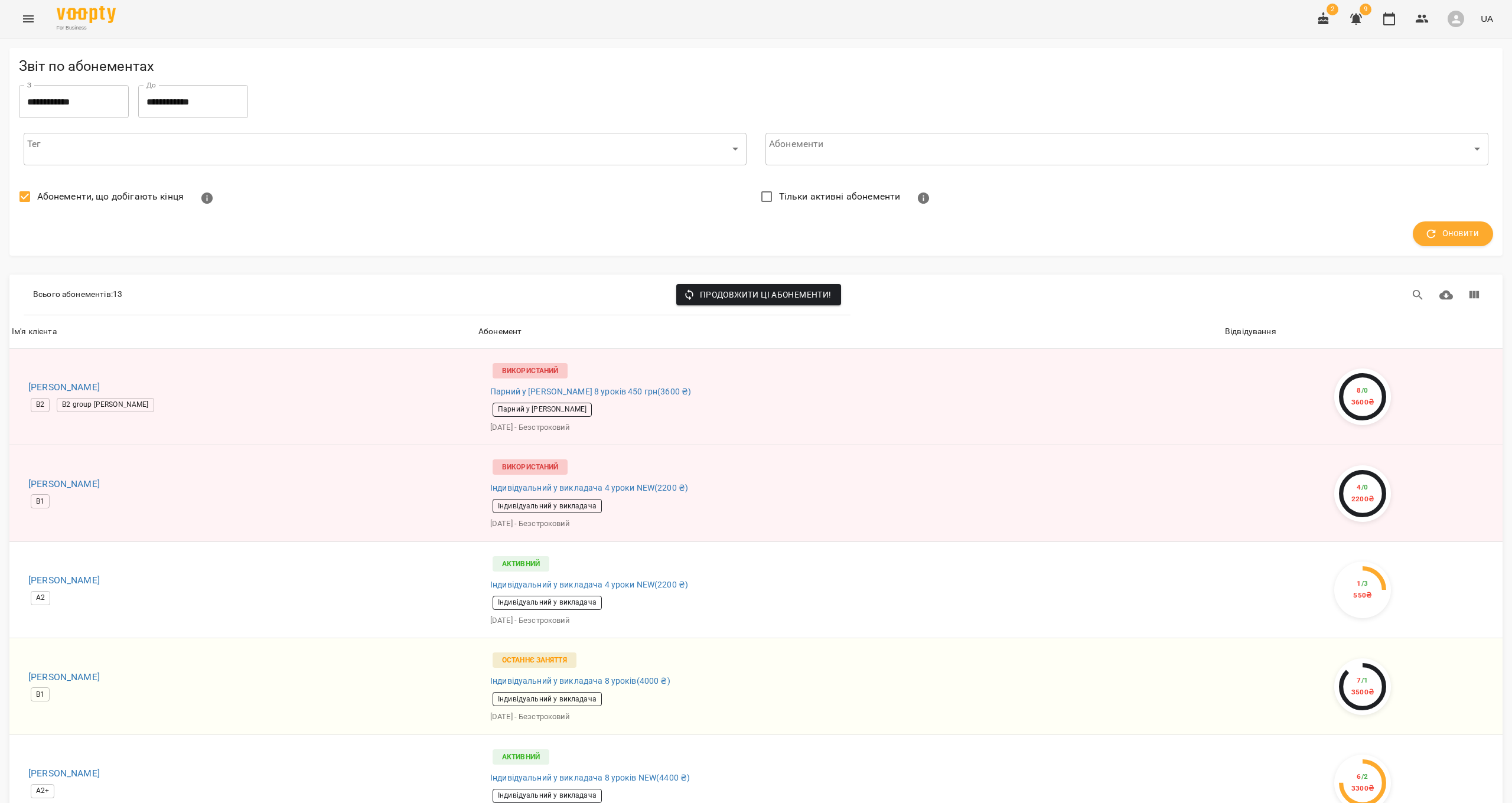
scroll to position [262, 0]
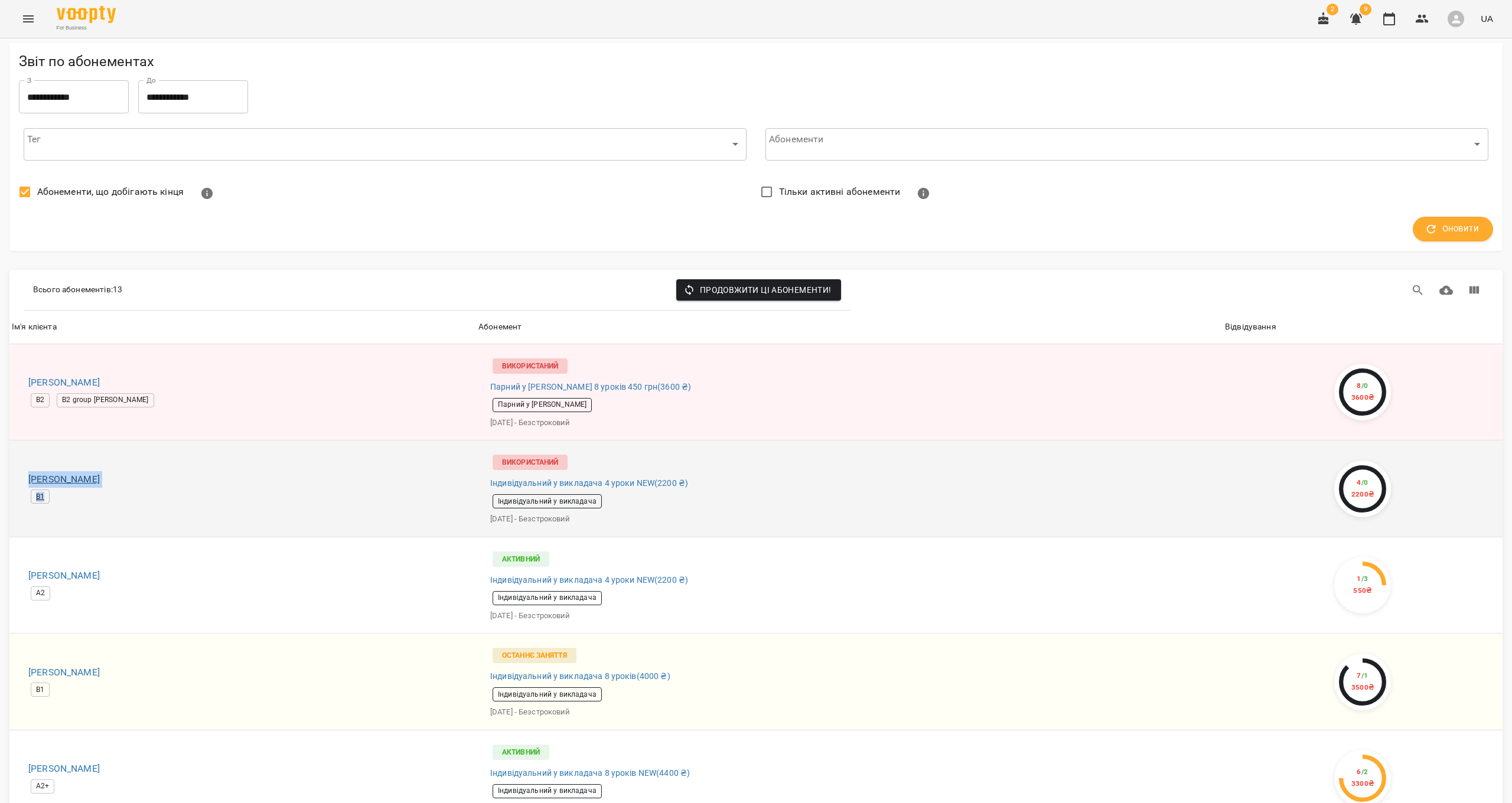
click at [70, 471] on h6 "Ілона Салій" at bounding box center [247, 479] width 438 height 17
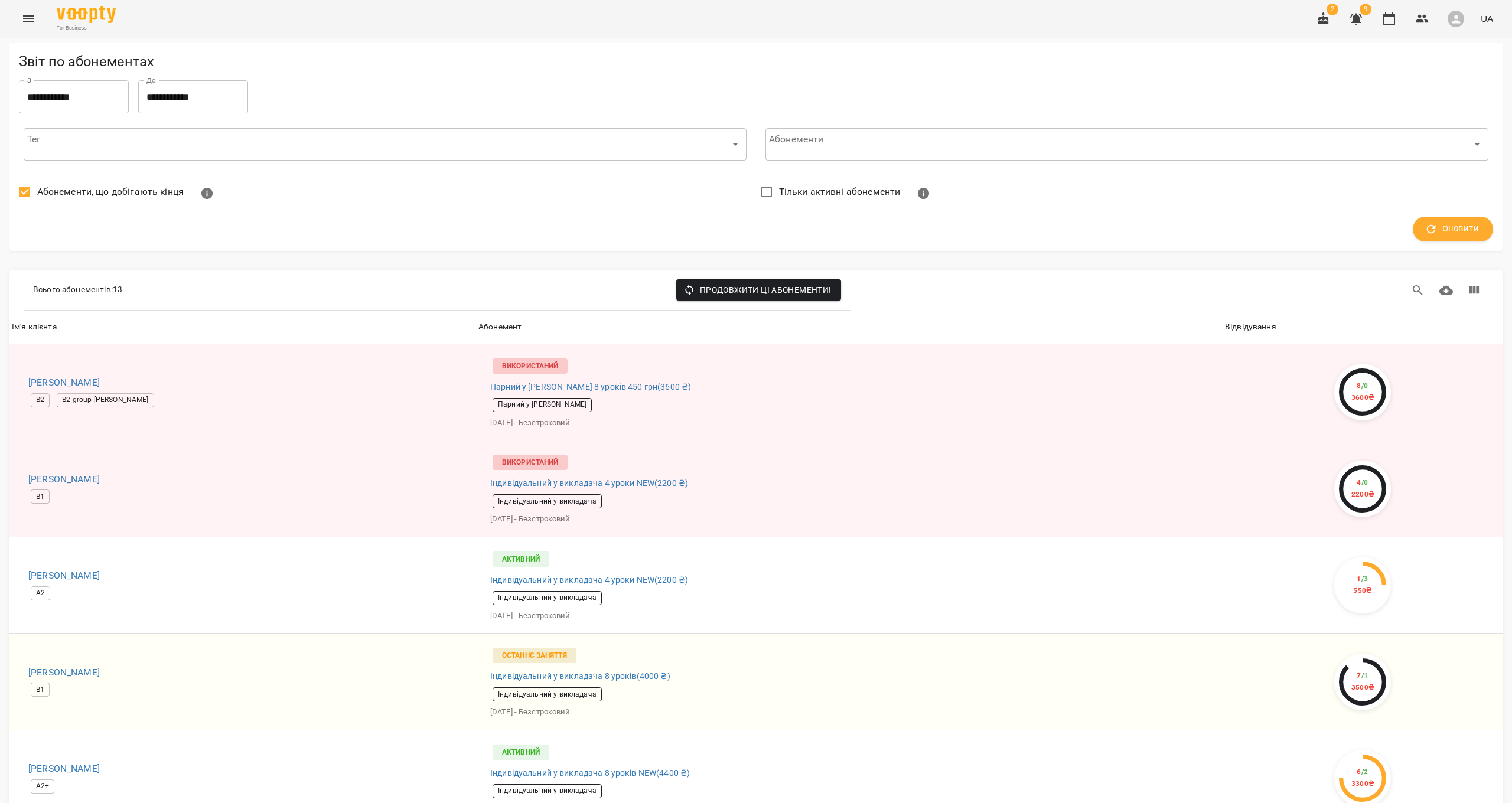
scroll to position [841, 0]
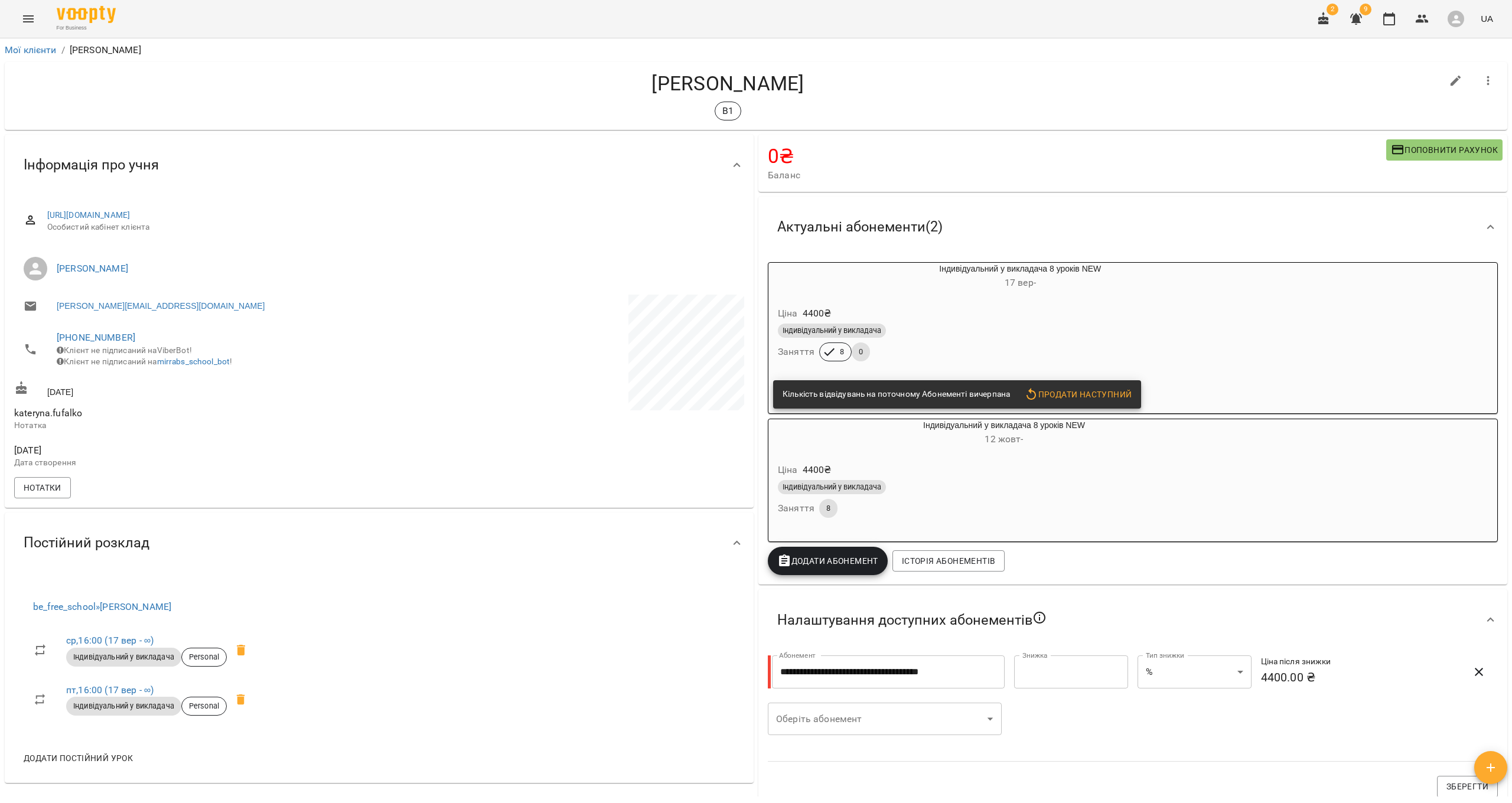
click at [1096, 299] on div "Ціна 4400 ₴ Індивідуальний у викладача Заняття 8 0" at bounding box center [992, 336] width 447 height 80
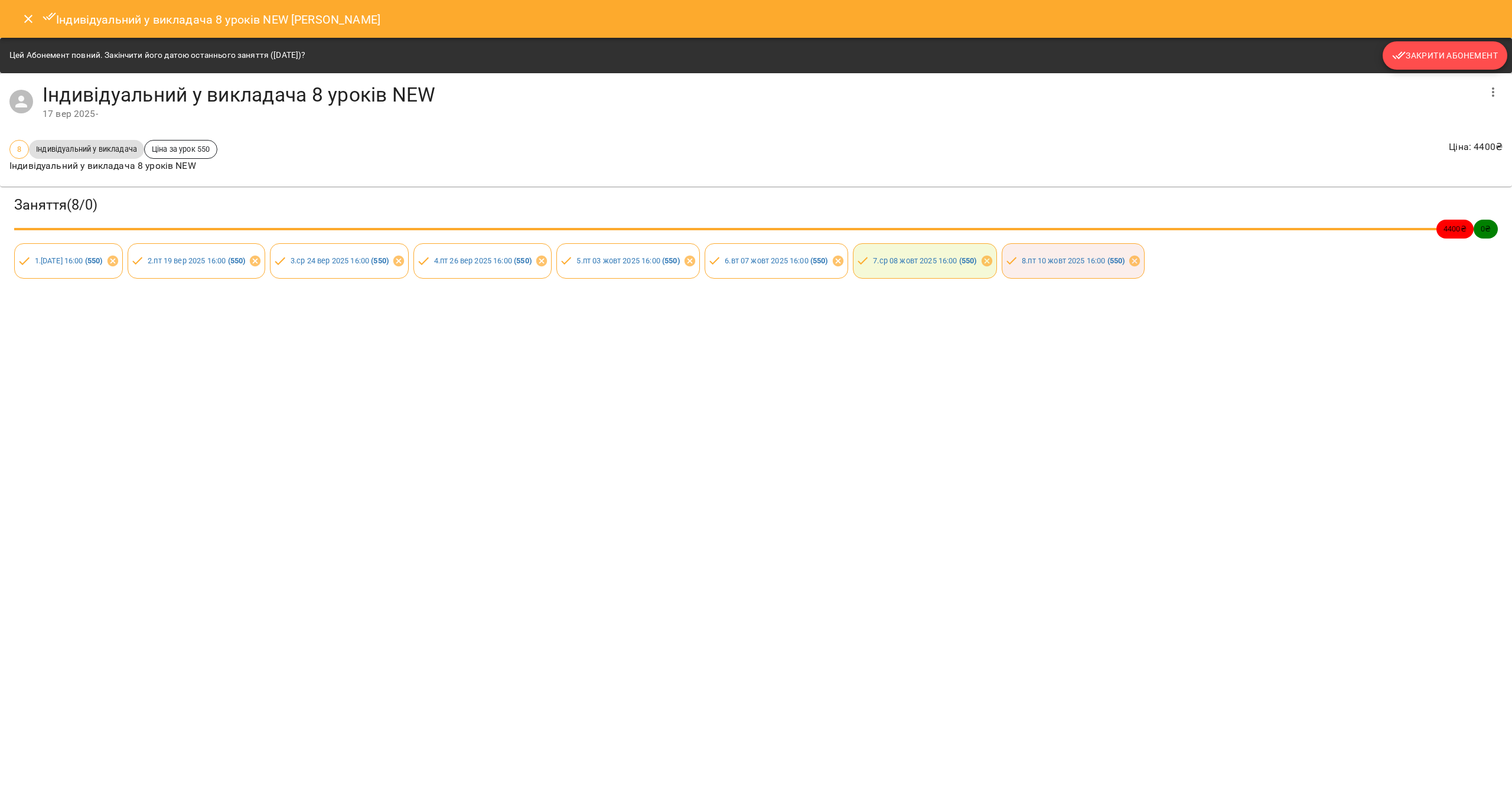
click at [1447, 61] on span "Закрити Абонемент" at bounding box center [1445, 56] width 106 height 14
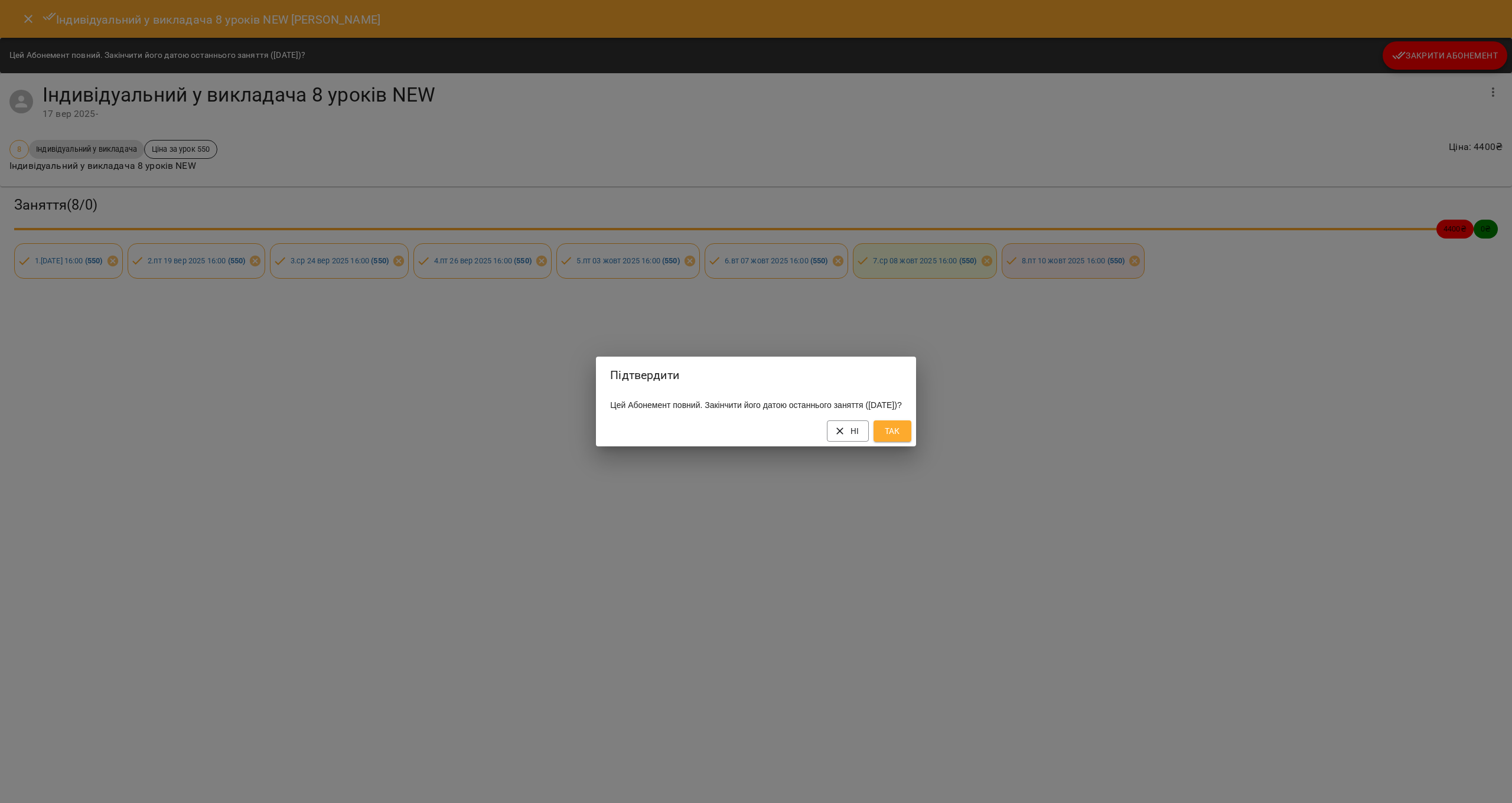
click at [902, 438] on span "Так" at bounding box center [893, 431] width 19 height 14
